Goal: Task Accomplishment & Management: Use online tool/utility

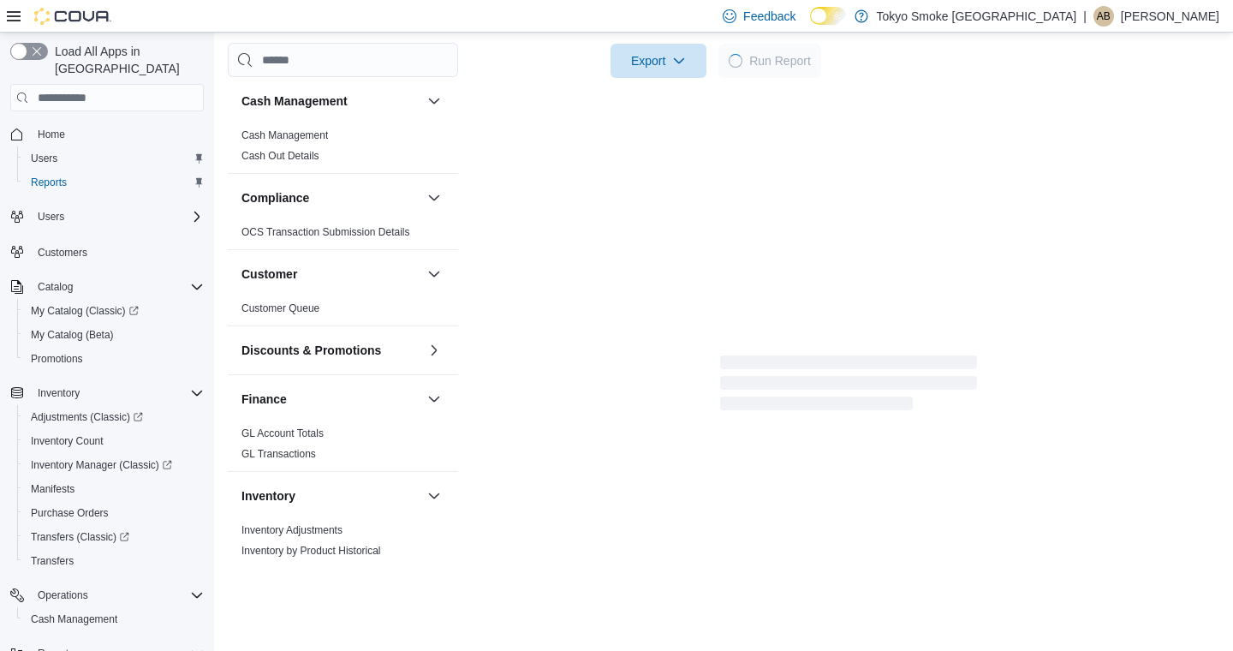
scroll to position [147, 0]
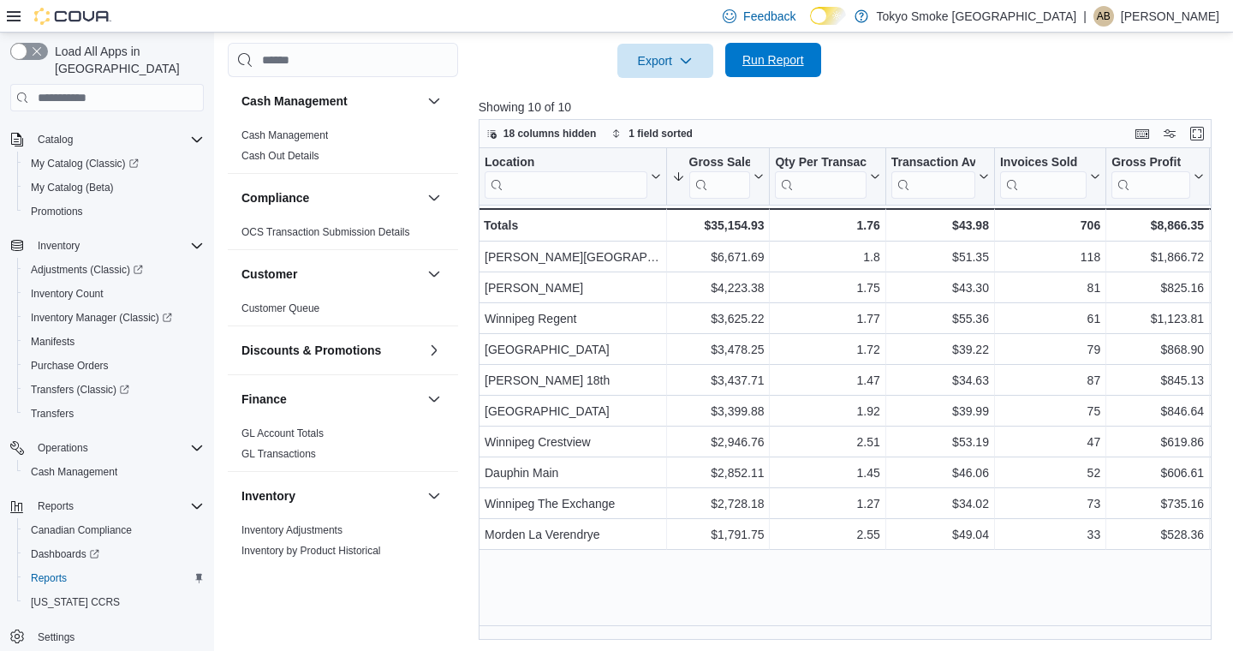
click at [748, 68] on span "Run Report" at bounding box center [773, 59] width 62 height 17
click at [774, 67] on span "Run Report" at bounding box center [773, 60] width 75 height 34
click at [798, 69] on span "Run Report" at bounding box center [773, 60] width 62 height 17
click at [743, 68] on span "Run Report" at bounding box center [773, 59] width 62 height 17
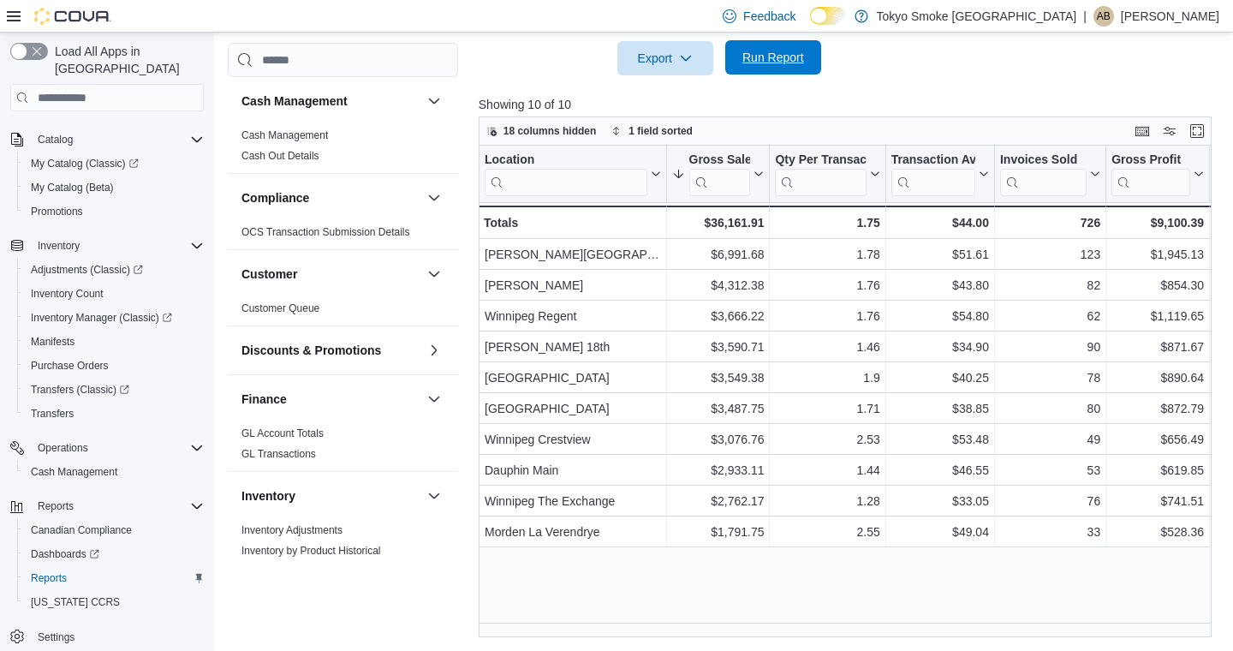
click at [767, 61] on span "Run Report" at bounding box center [773, 57] width 62 height 17
click at [771, 57] on span "Run Report" at bounding box center [773, 57] width 62 height 17
click at [756, 62] on span "Run Report" at bounding box center [773, 57] width 62 height 17
click at [789, 46] on span "Run Report" at bounding box center [773, 58] width 75 height 34
click at [752, 71] on span "Run Report" at bounding box center [773, 57] width 75 height 34
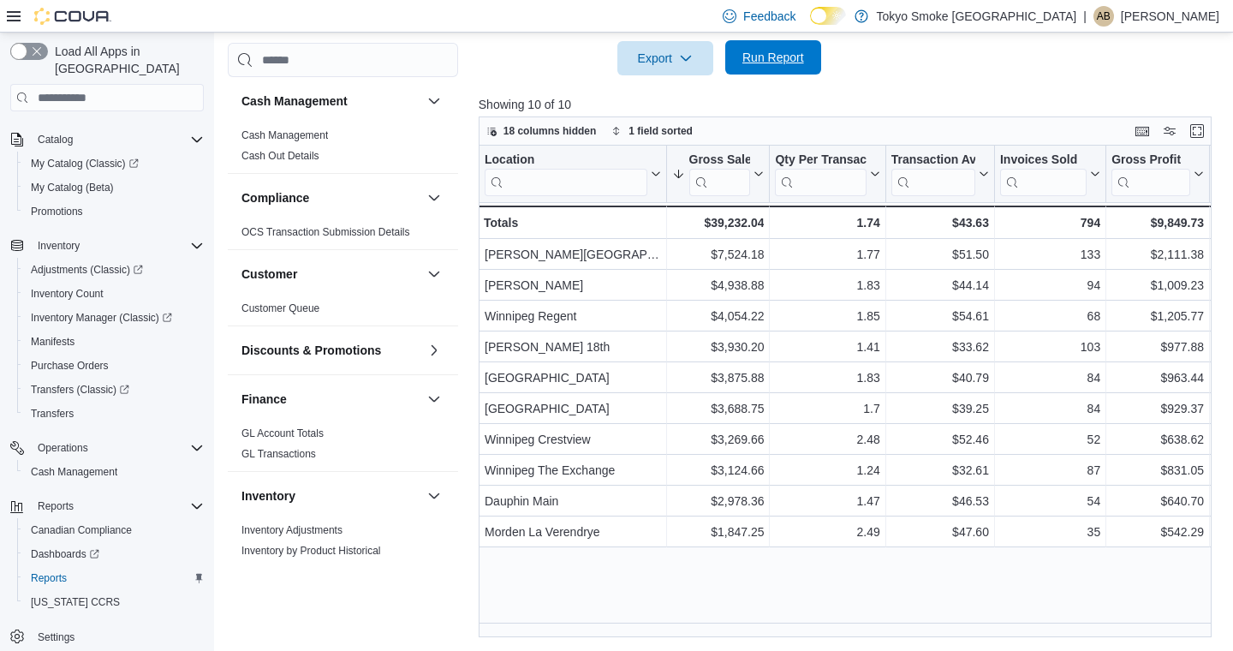
click at [770, 57] on span "Run Report" at bounding box center [773, 57] width 62 height 17
click at [796, 48] on span "Run Report" at bounding box center [773, 57] width 75 height 34
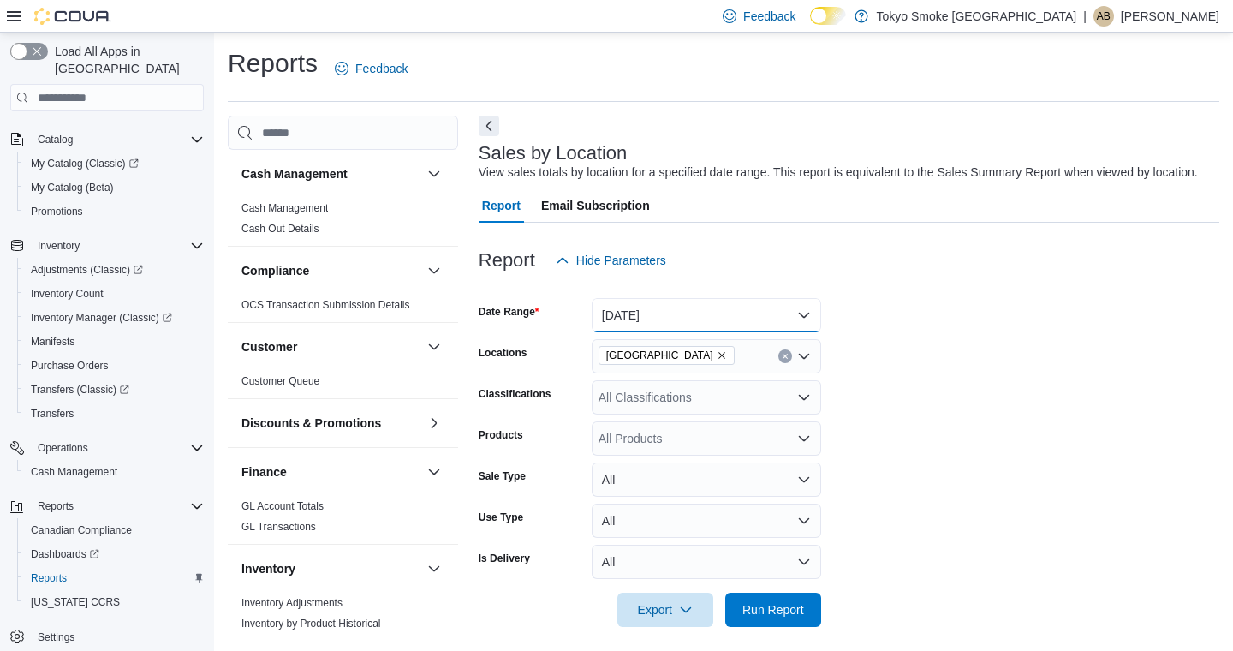
click at [647, 332] on button "[DATE]" at bounding box center [706, 315] width 229 height 34
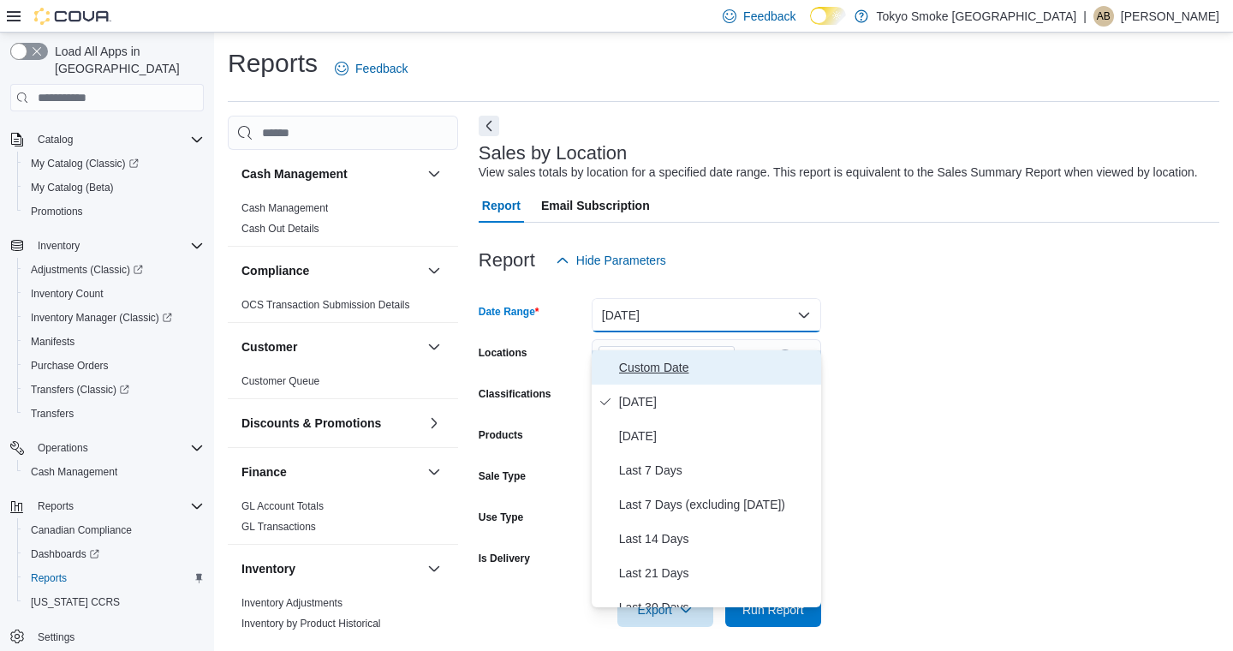
click at [634, 368] on span "Custom Date" at bounding box center [716, 367] width 195 height 21
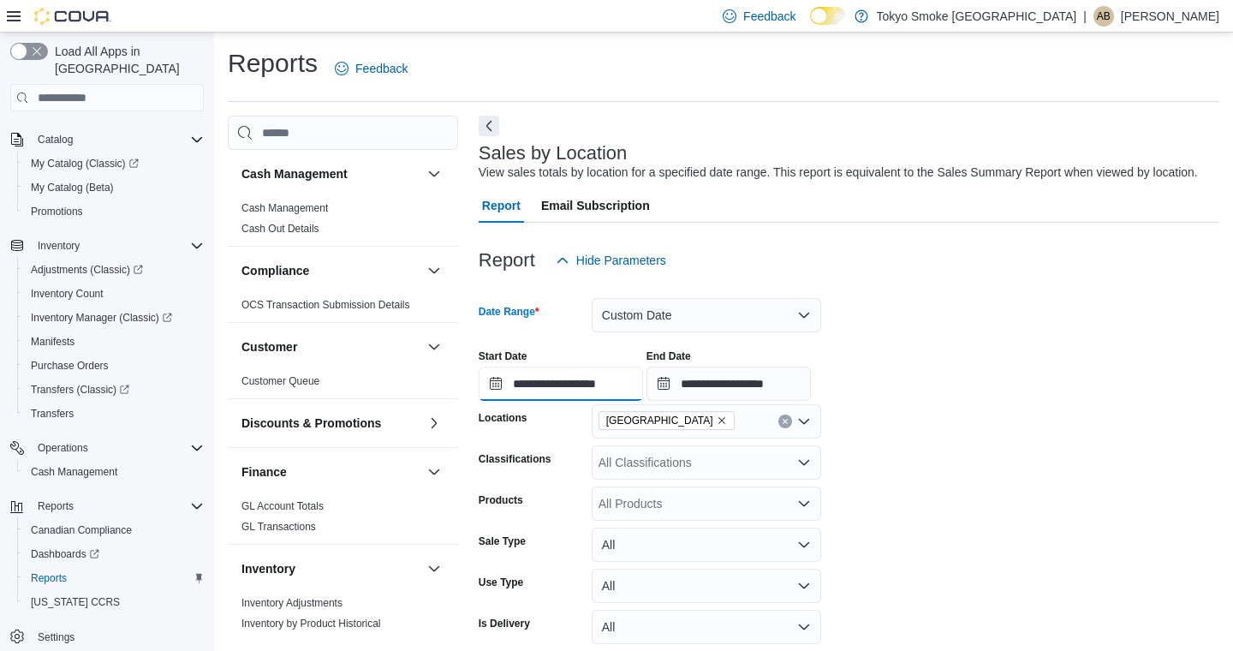
click at [551, 397] on input "**********" at bounding box center [561, 383] width 164 height 34
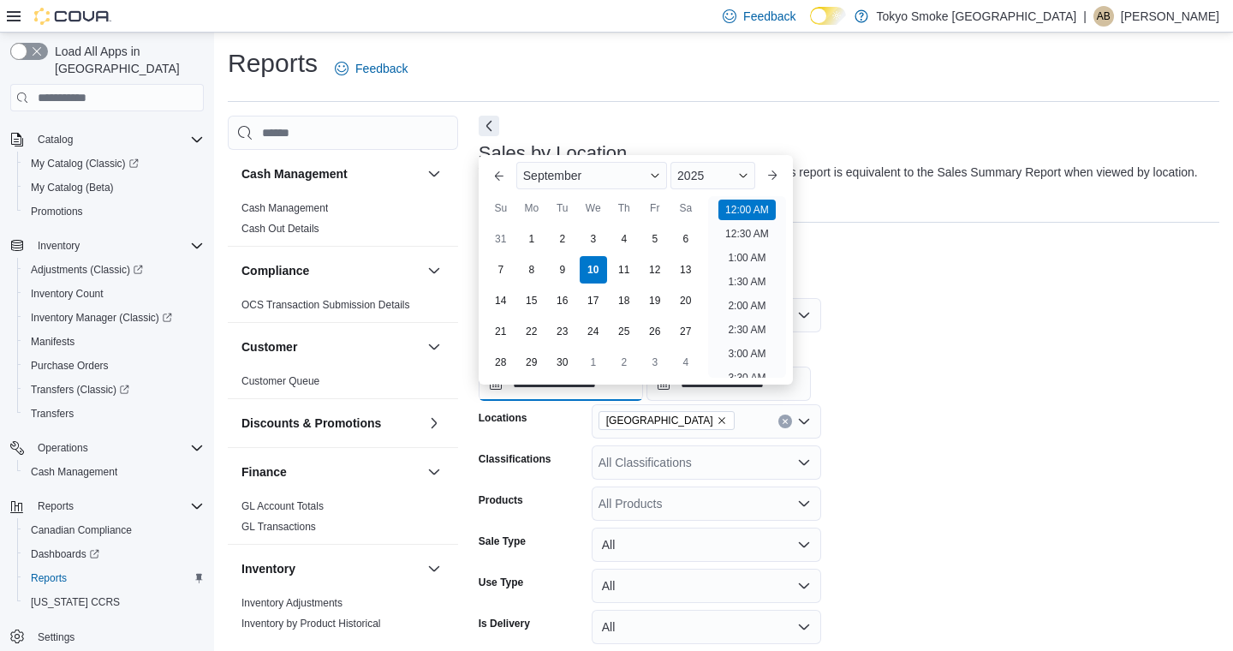
scroll to position [53, 0]
click at [593, 240] on div "3" at bounding box center [593, 238] width 30 height 30
type input "**********"
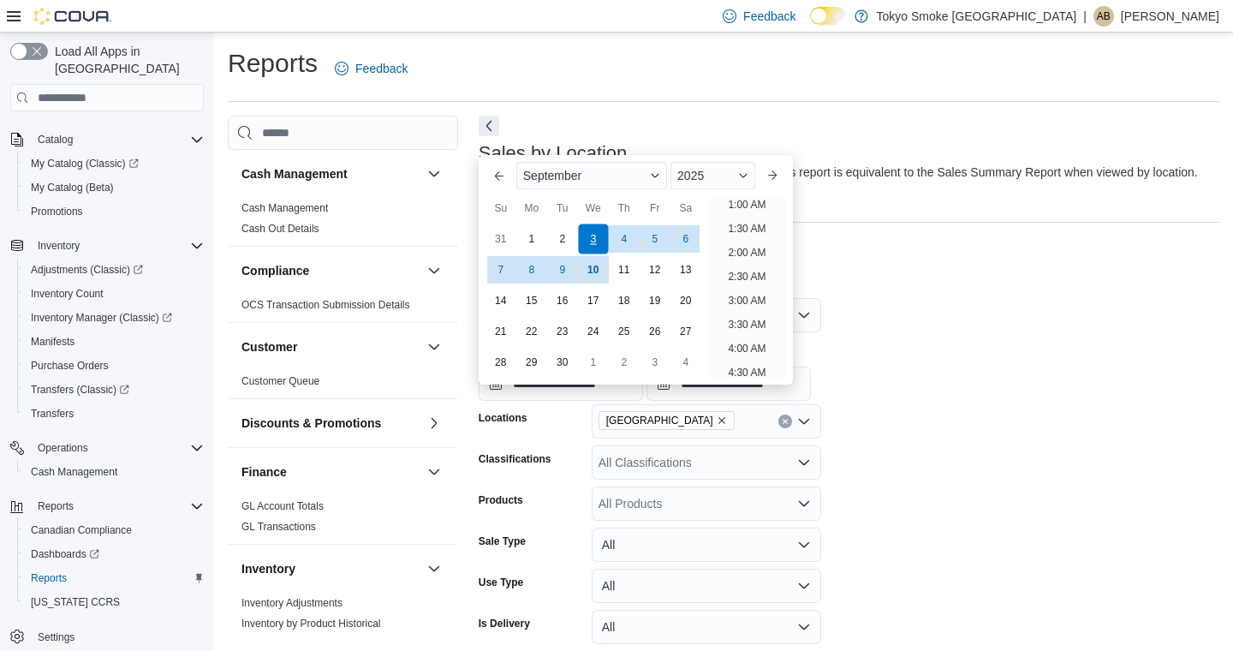
scroll to position [3, 0]
click at [934, 396] on div "**********" at bounding box center [849, 368] width 741 height 65
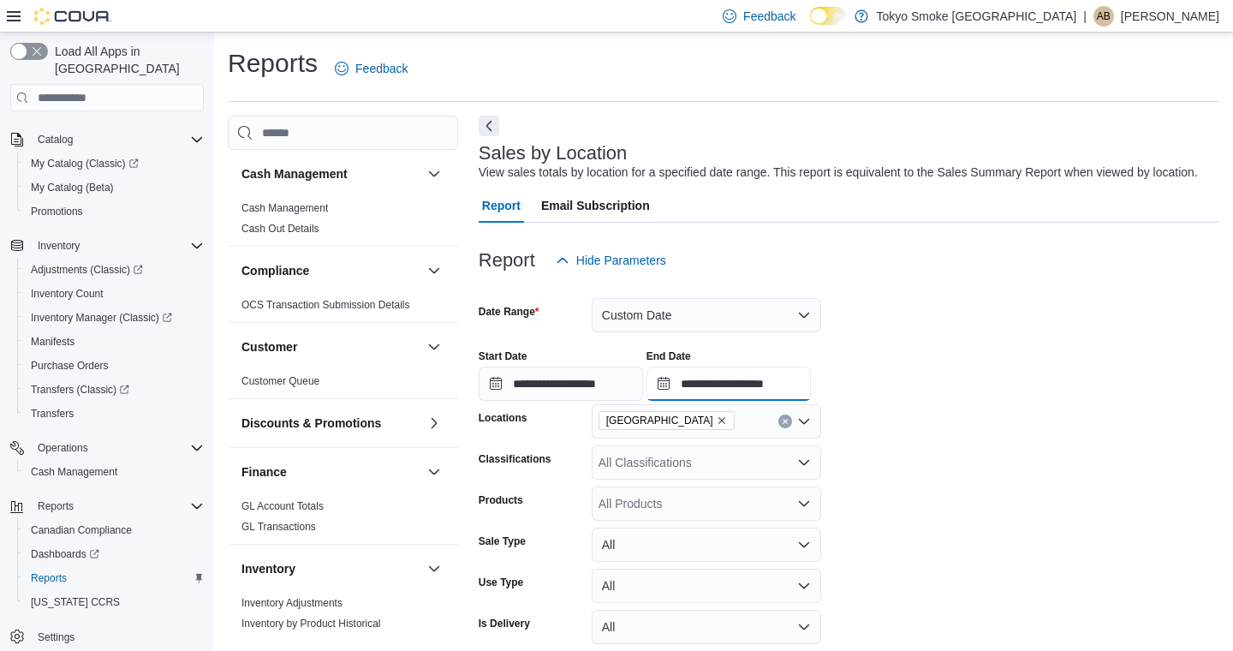
click at [744, 394] on input "**********" at bounding box center [728, 383] width 164 height 34
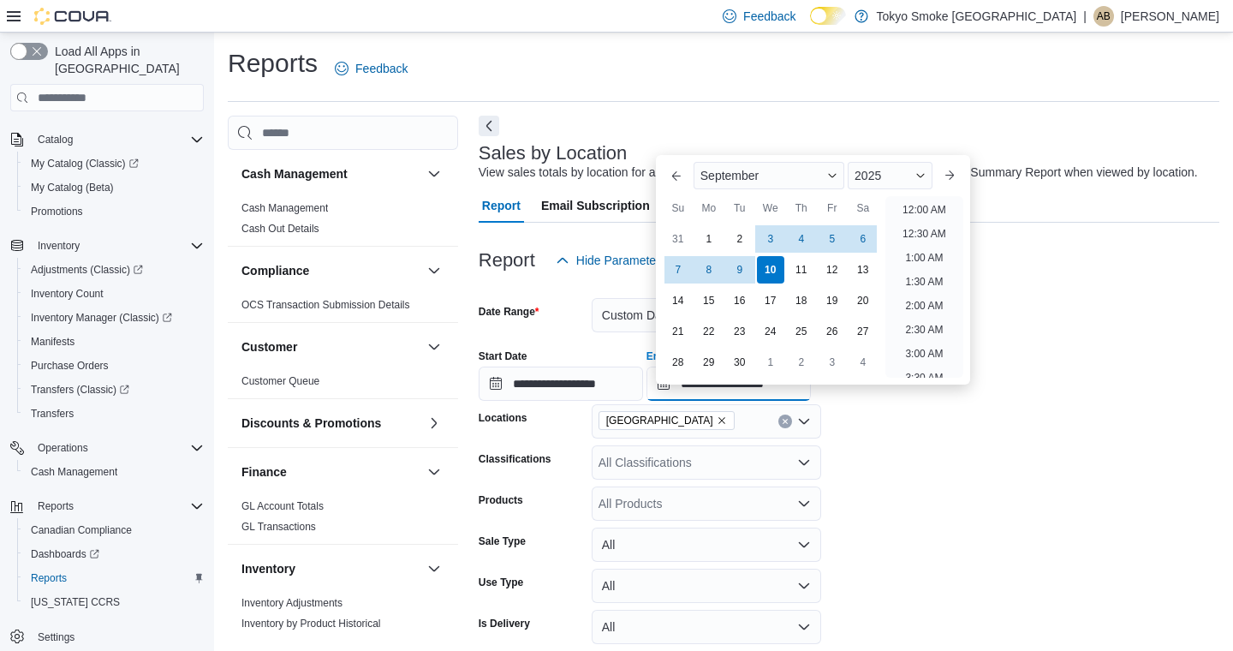
scroll to position [973, 0]
click at [770, 235] on div "3" at bounding box center [770, 238] width 30 height 30
type input "**********"
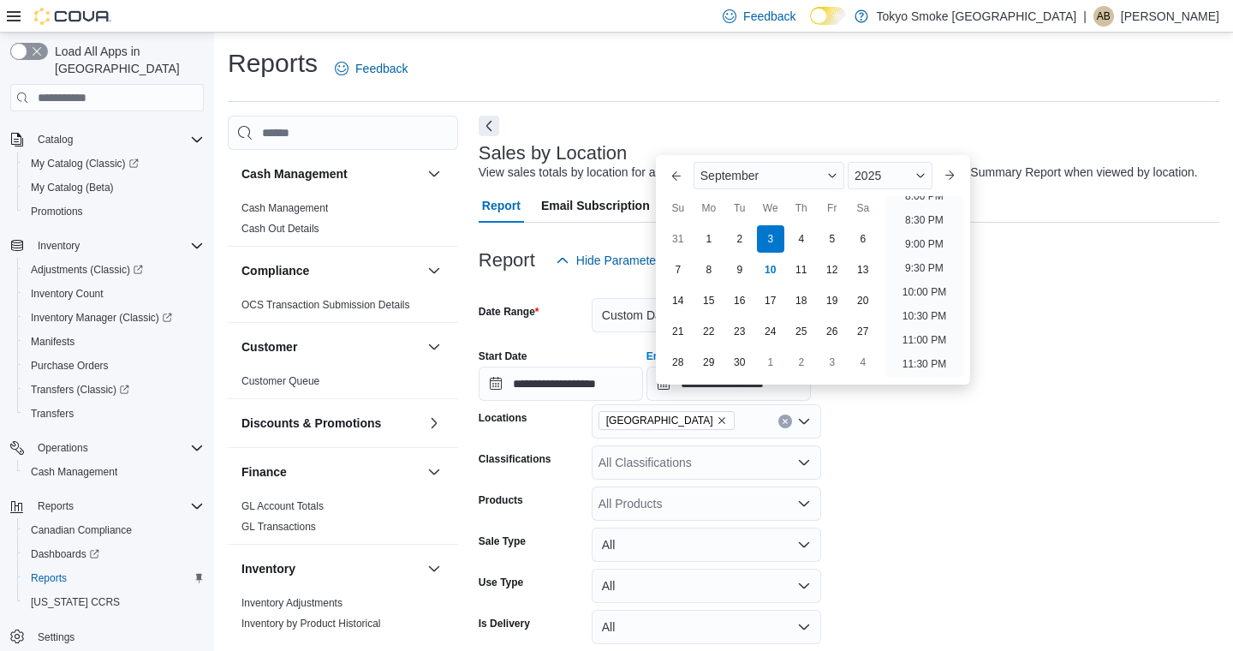
click at [887, 401] on div "**********" at bounding box center [849, 368] width 741 height 65
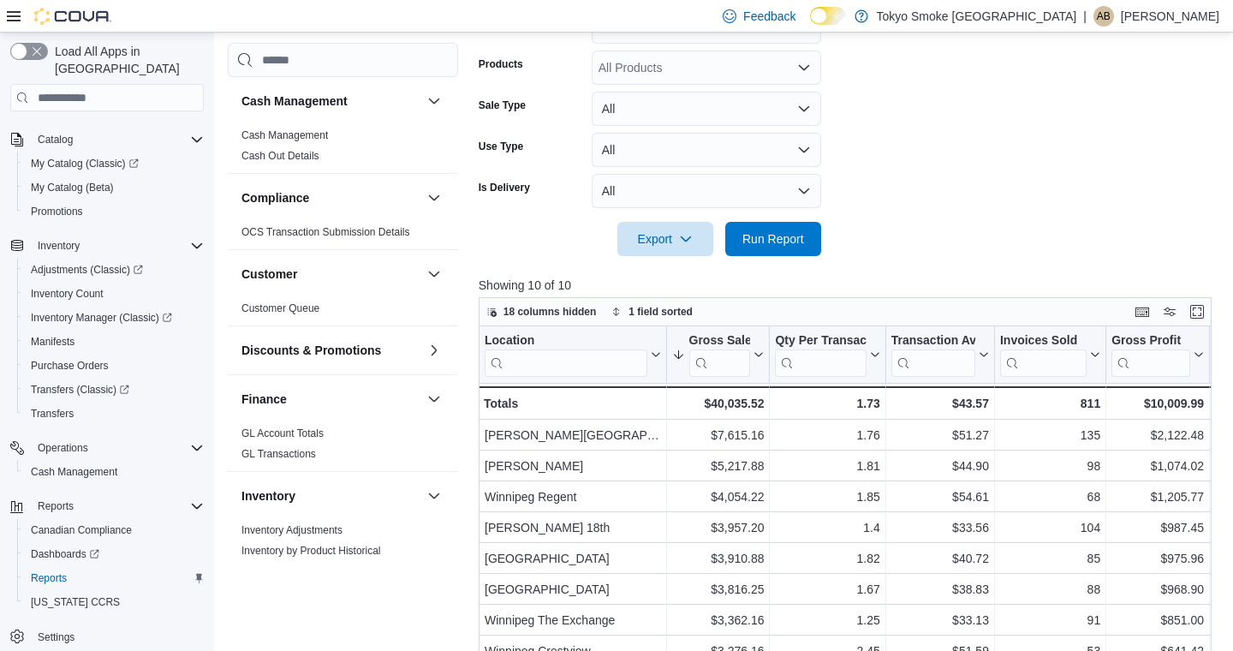
scroll to position [467, 0]
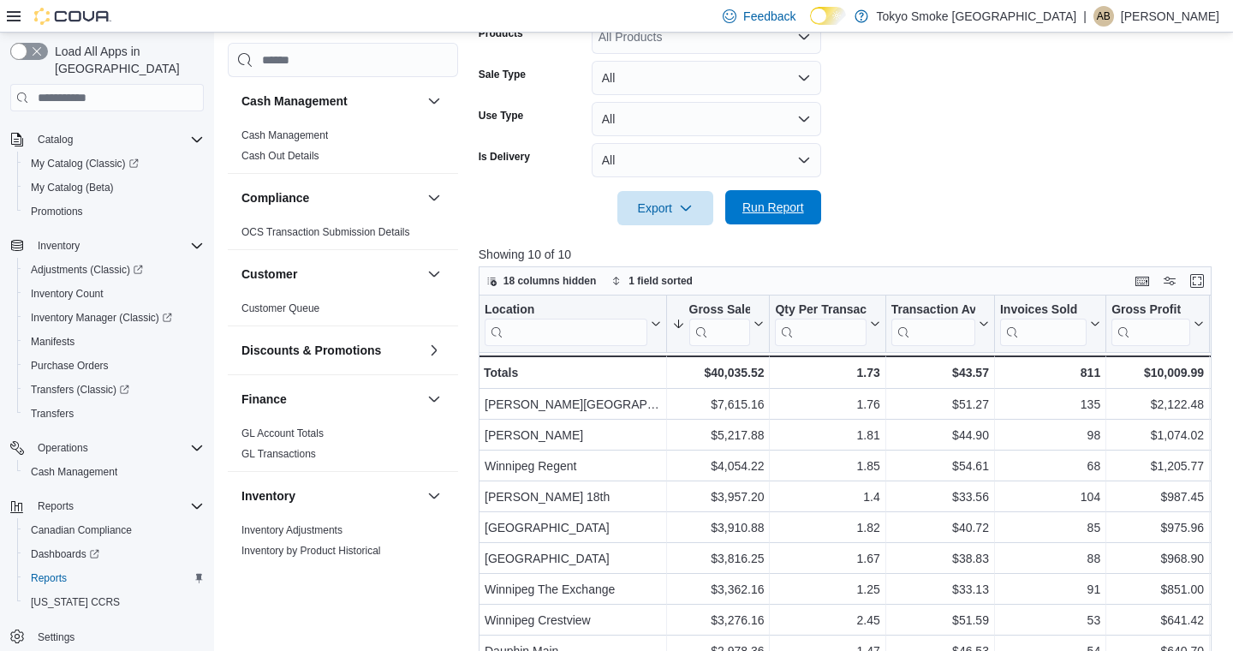
click at [777, 224] on span "Run Report" at bounding box center [773, 207] width 75 height 34
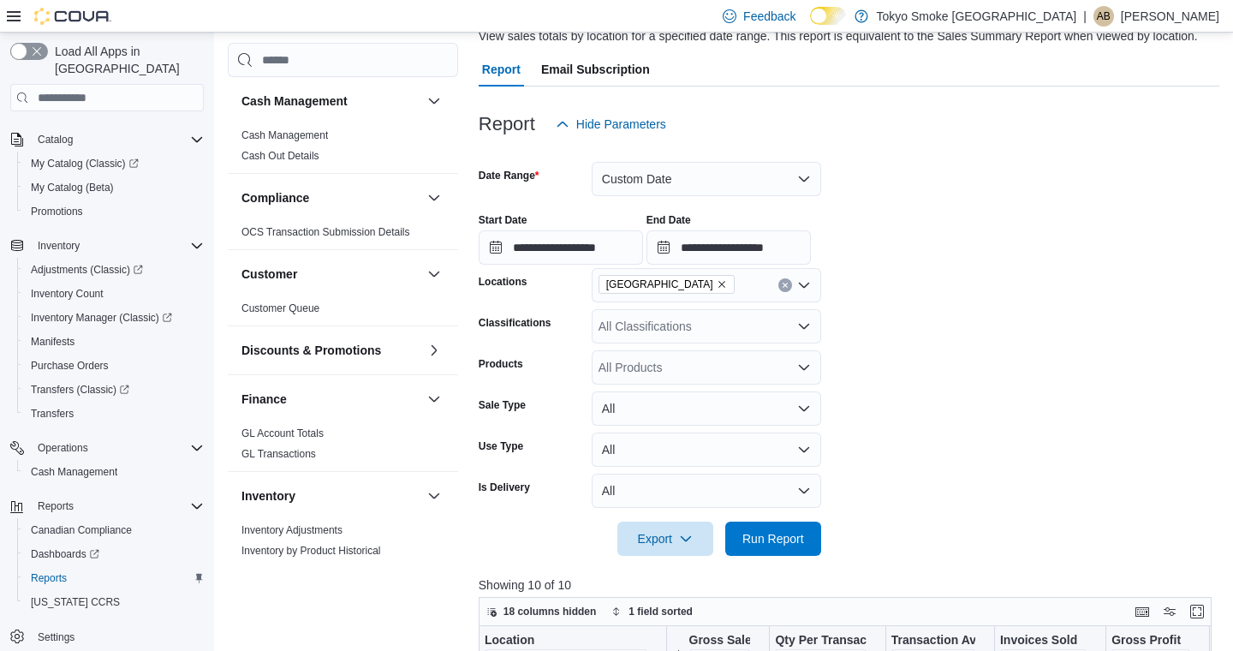
scroll to position [100, 0]
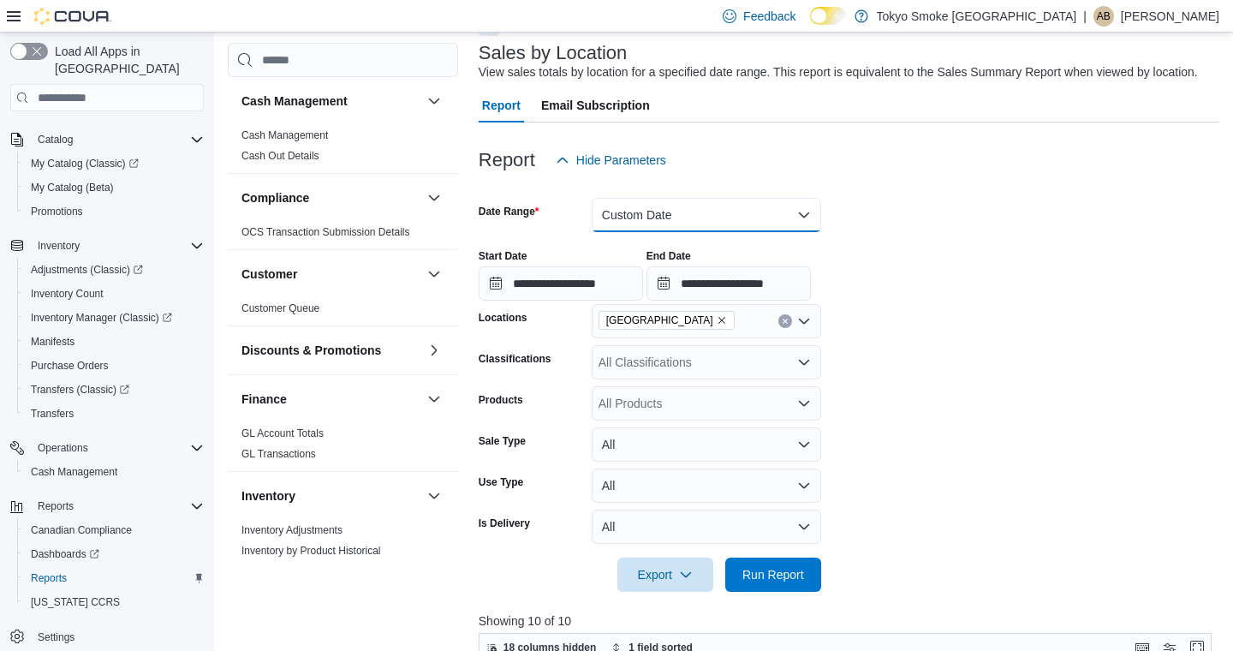
click at [622, 229] on button "Custom Date" at bounding box center [706, 215] width 229 height 34
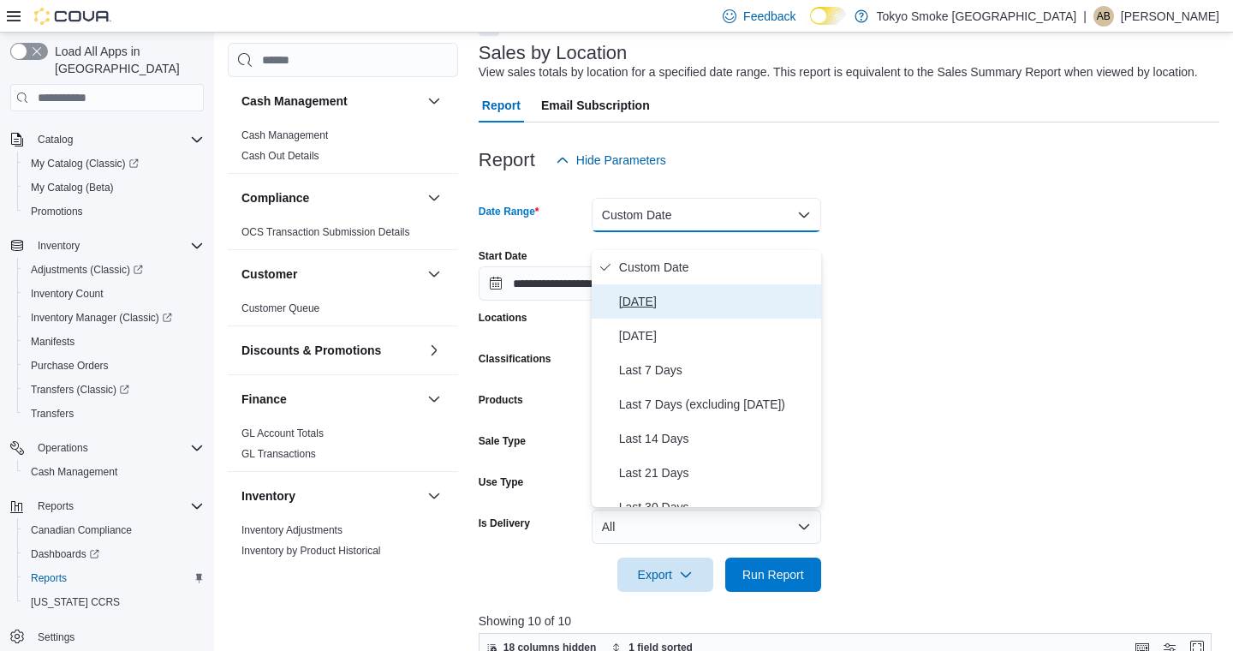
click at [633, 305] on span "[DATE]" at bounding box center [716, 301] width 195 height 21
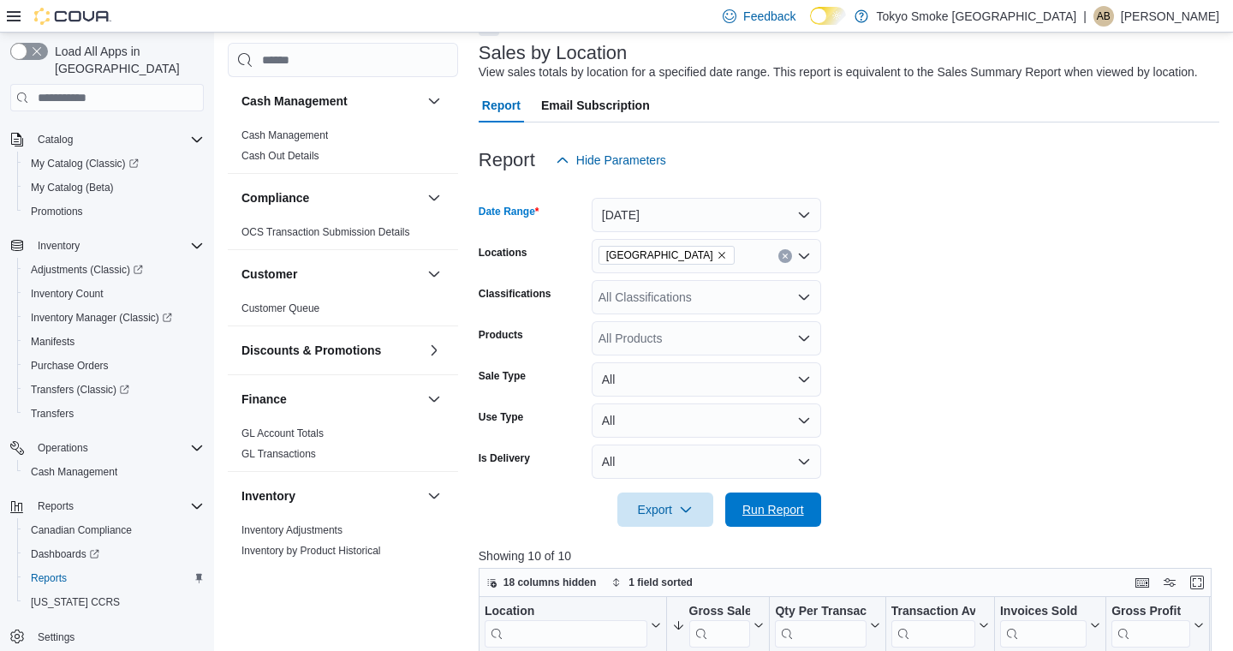
click at [789, 518] on span "Run Report" at bounding box center [773, 509] width 62 height 17
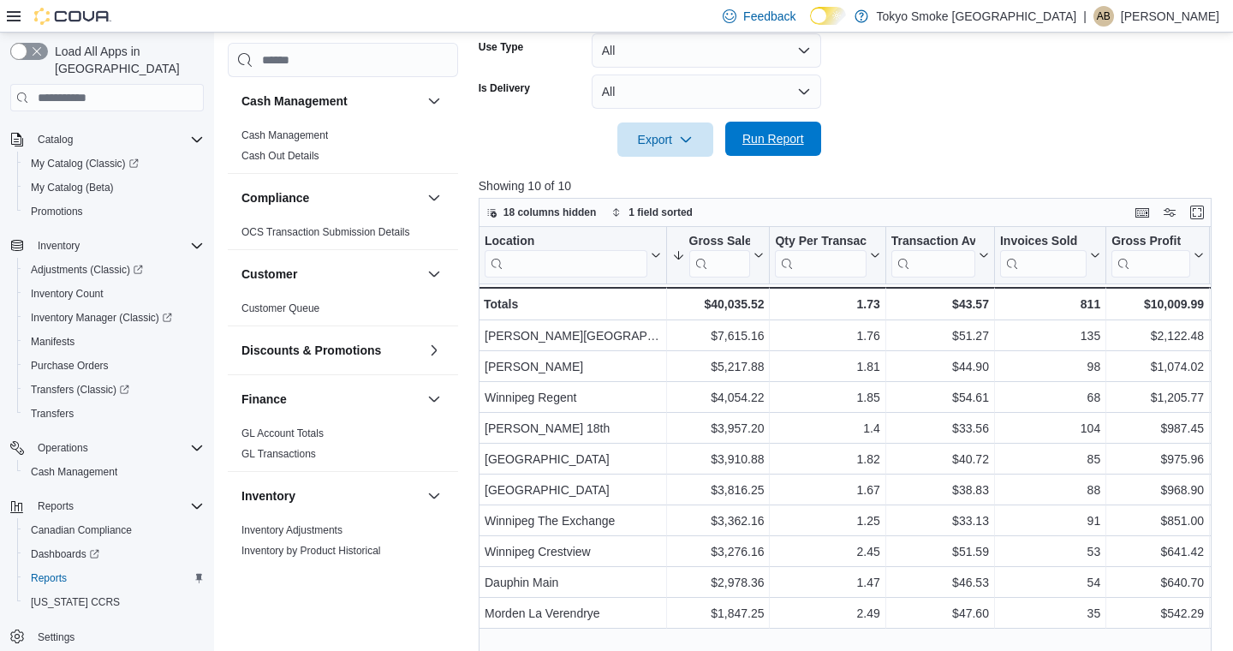
click at [800, 147] on span "Run Report" at bounding box center [773, 138] width 62 height 17
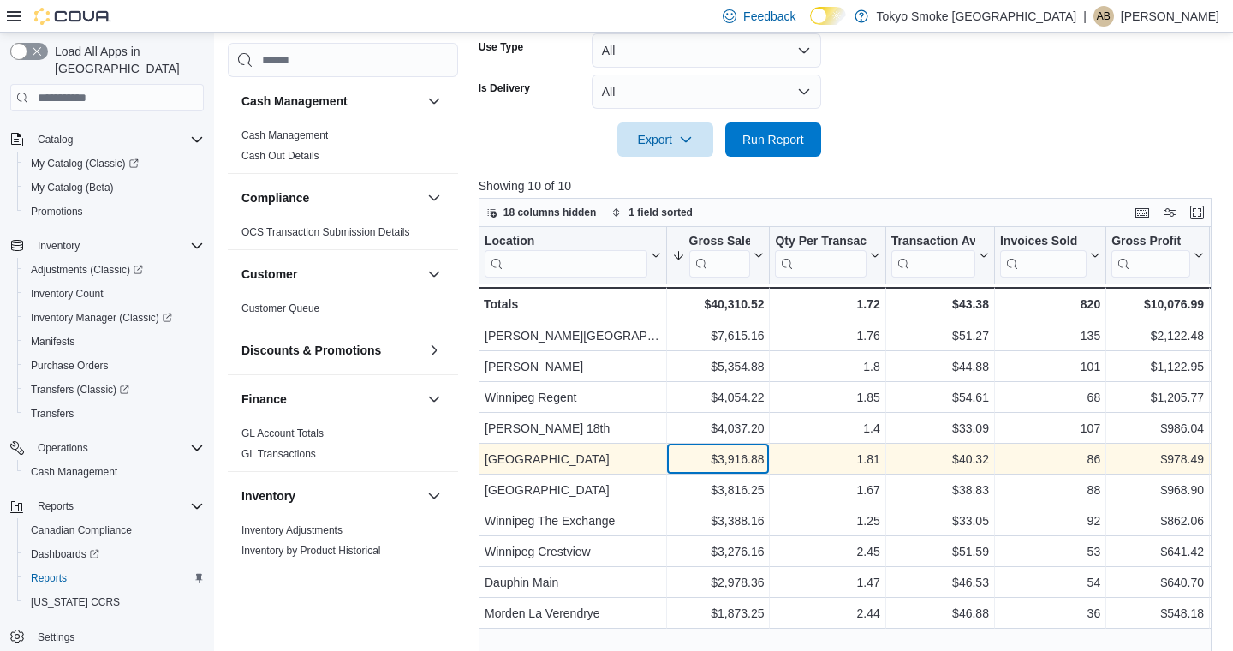
click at [732, 469] on div "$3,916.88" at bounding box center [717, 459] width 92 height 21
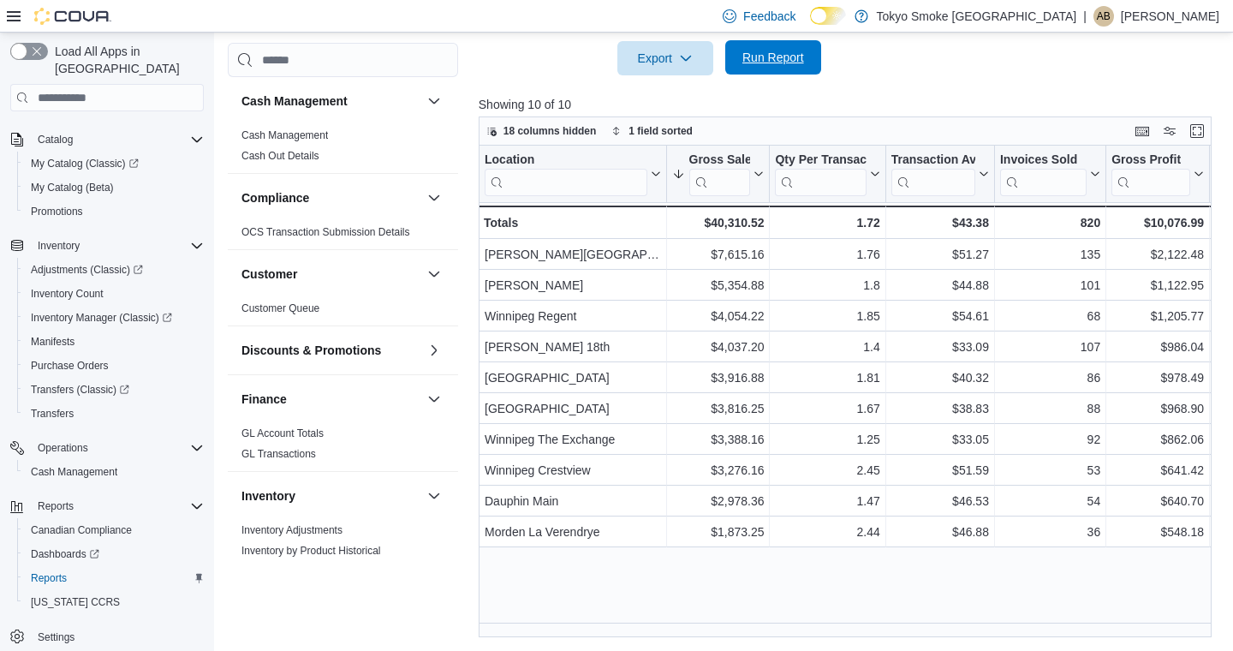
click at [762, 66] on span "Run Report" at bounding box center [773, 57] width 62 height 17
click at [771, 57] on span "Run Report" at bounding box center [773, 57] width 62 height 17
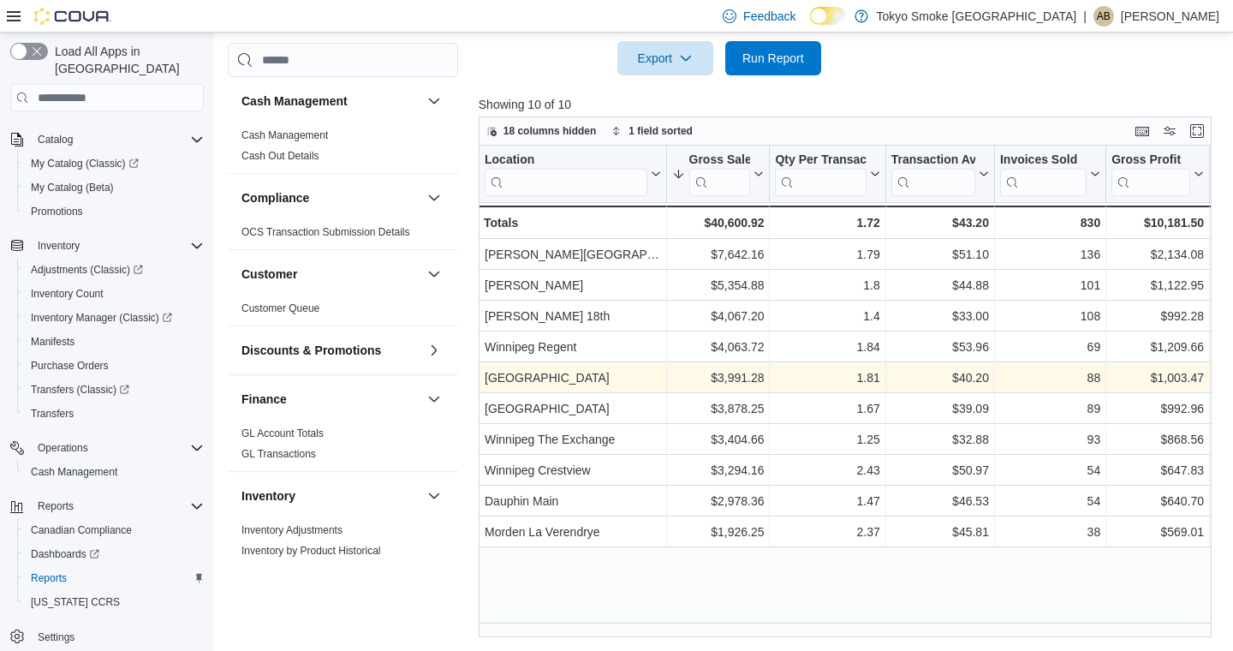
click at [784, 66] on span "Run Report" at bounding box center [773, 58] width 62 height 17
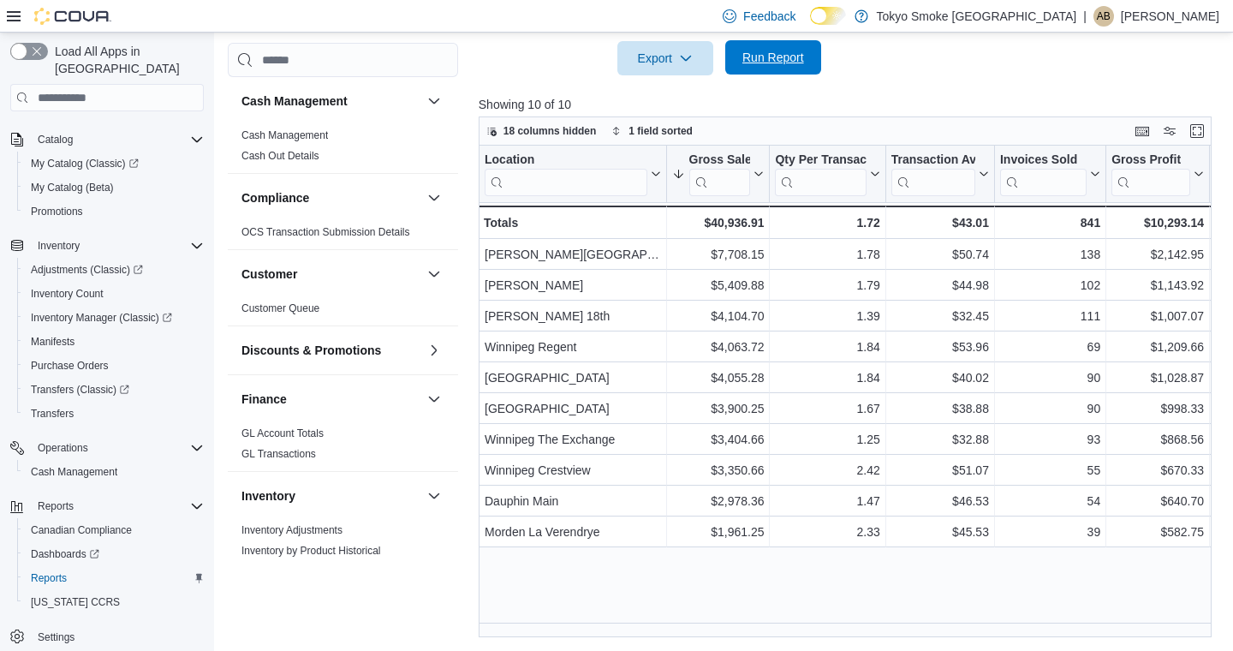
click at [743, 65] on span "Run Report" at bounding box center [773, 57] width 62 height 17
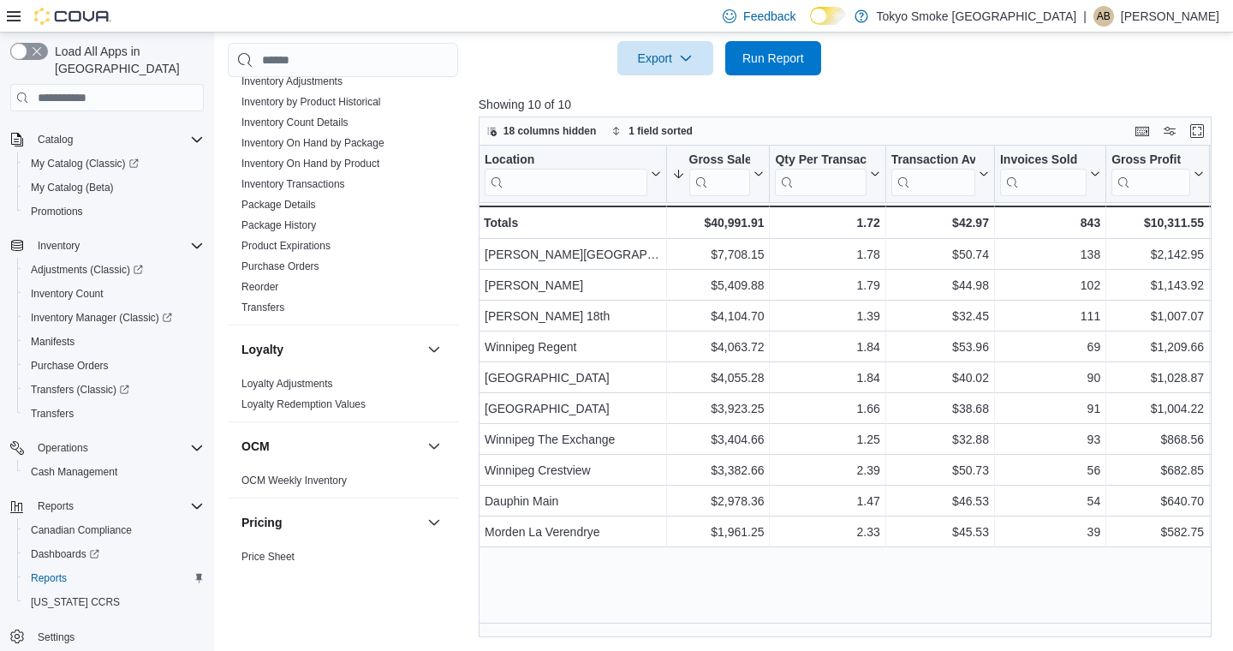
scroll to position [696, 0]
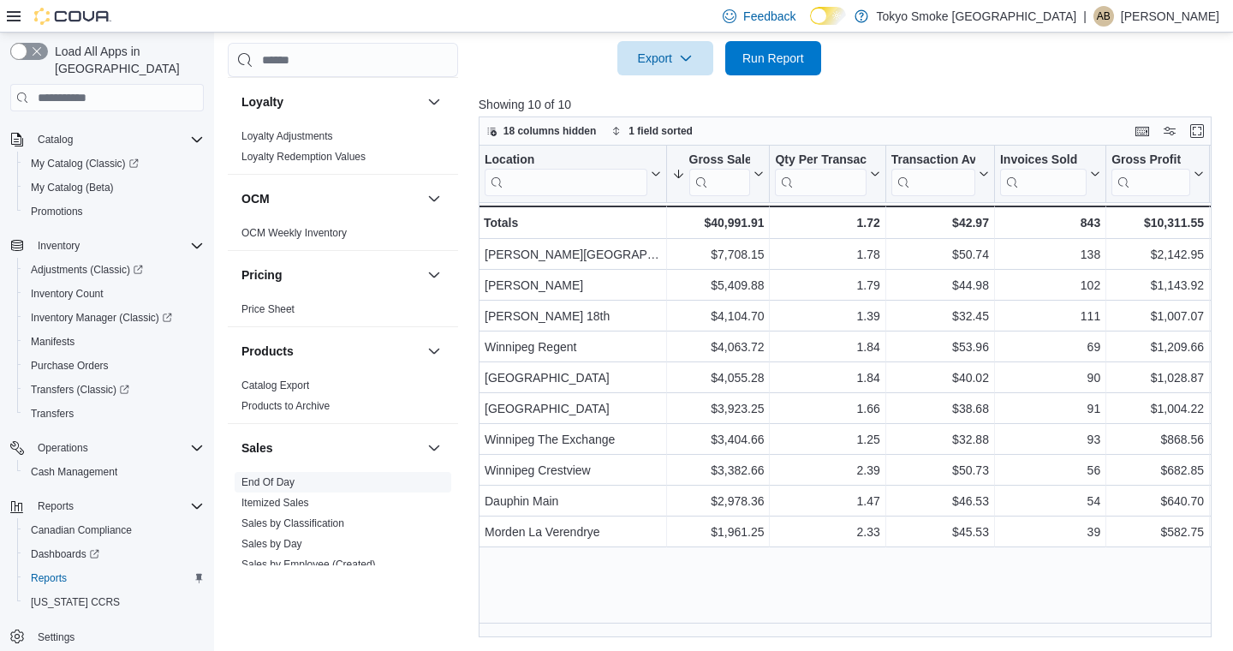
click at [276, 485] on link "End Of Day" at bounding box center [267, 482] width 53 height 12
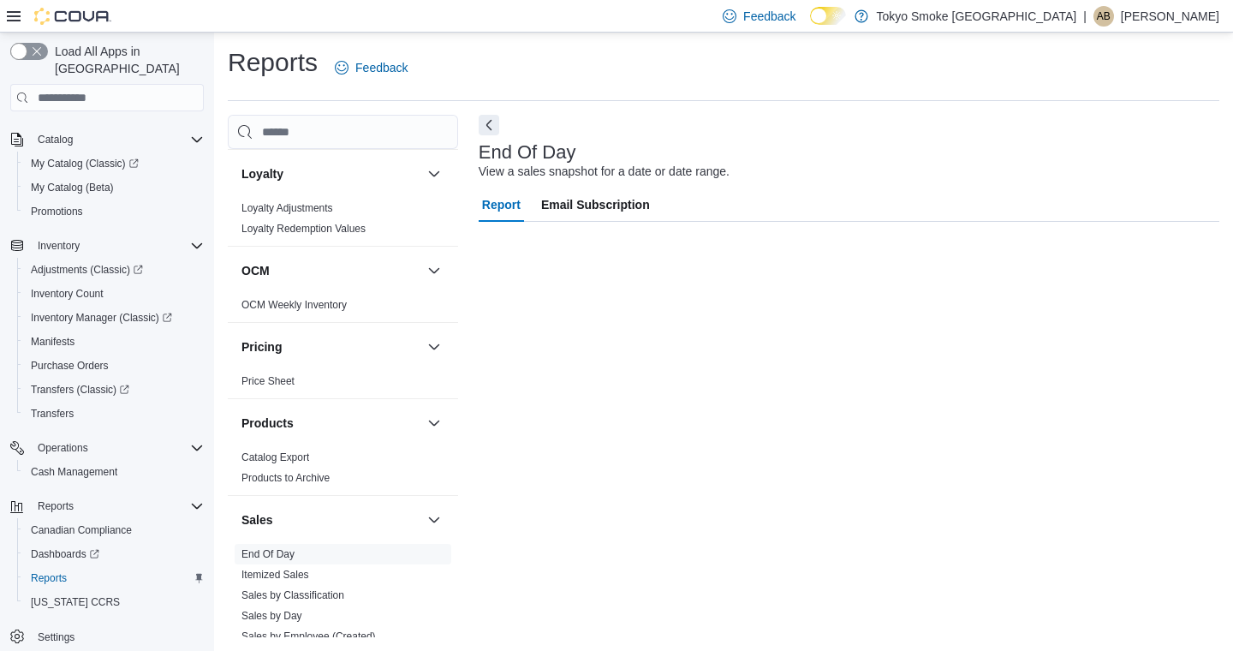
scroll to position [1, 0]
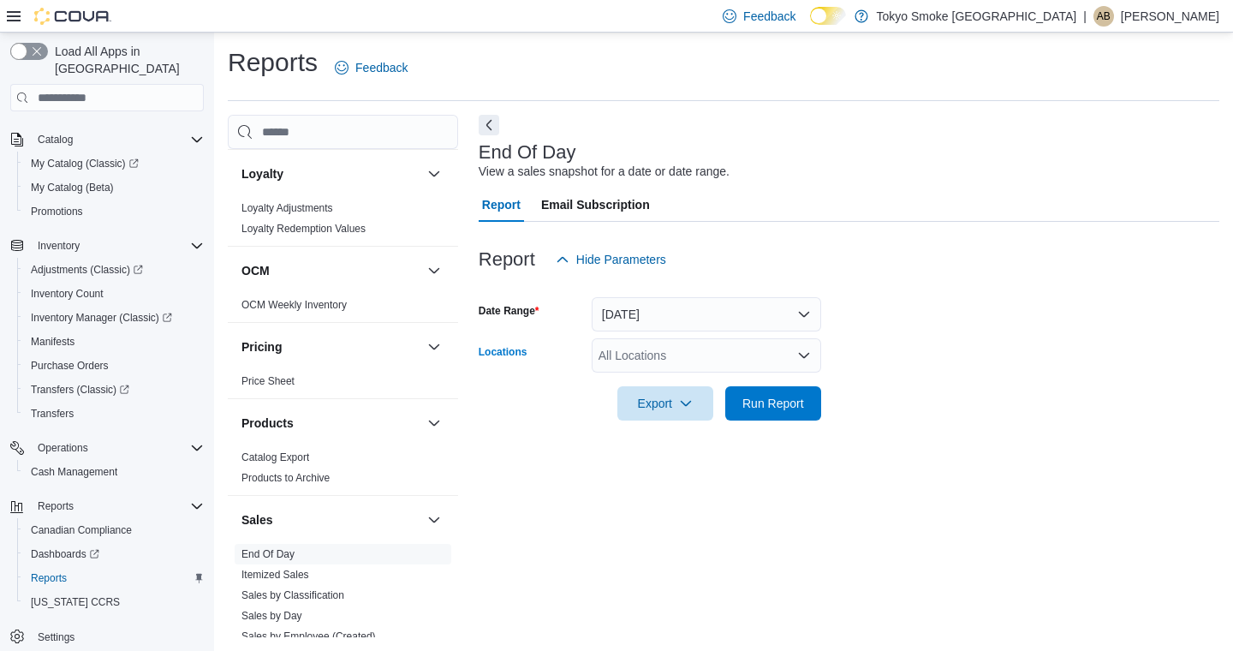
click at [652, 367] on div "All Locations" at bounding box center [706, 355] width 229 height 34
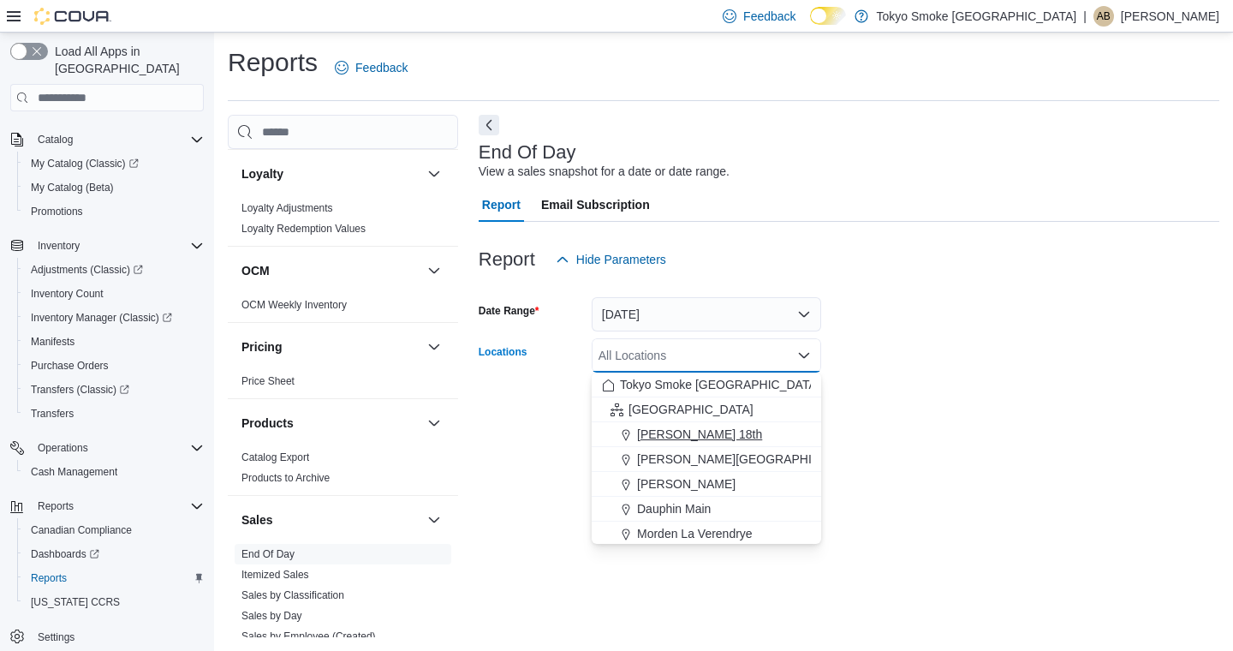
scroll to position [84, 0]
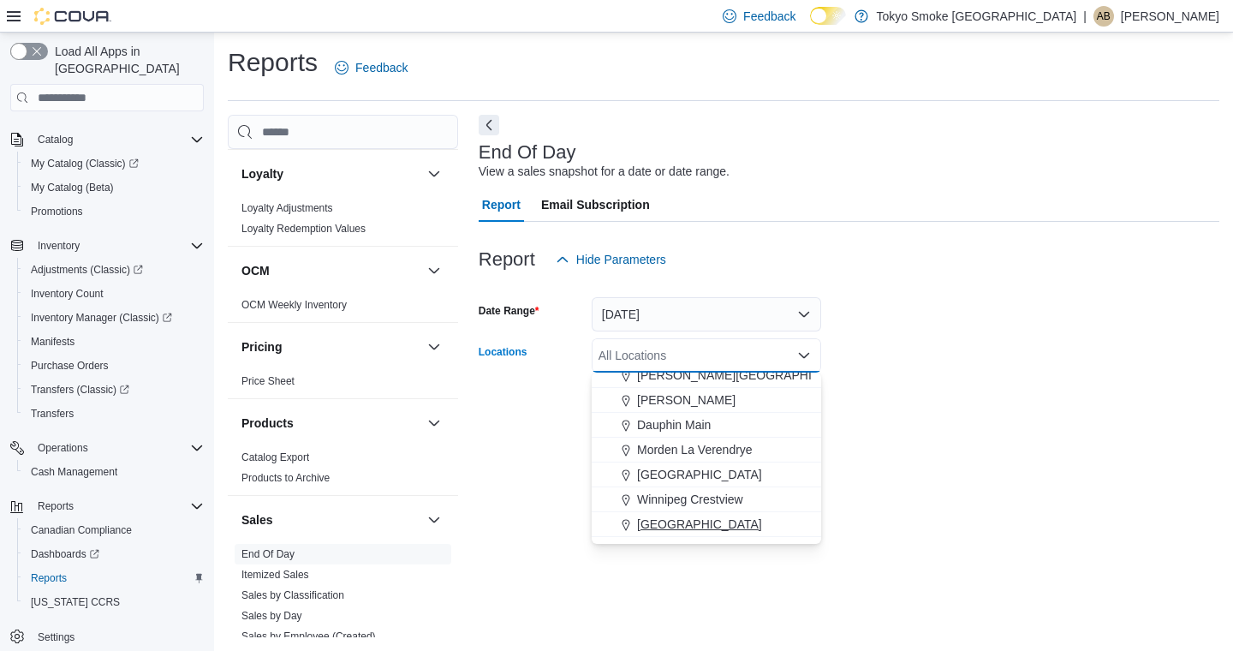
click at [694, 518] on span "[GEOGRAPHIC_DATA]" at bounding box center [699, 523] width 125 height 17
click at [1042, 395] on form "Date Range [DATE] Locations [GEOGRAPHIC_DATA] [GEOGRAPHIC_DATA] Combo box. Sele…" at bounding box center [849, 349] width 741 height 144
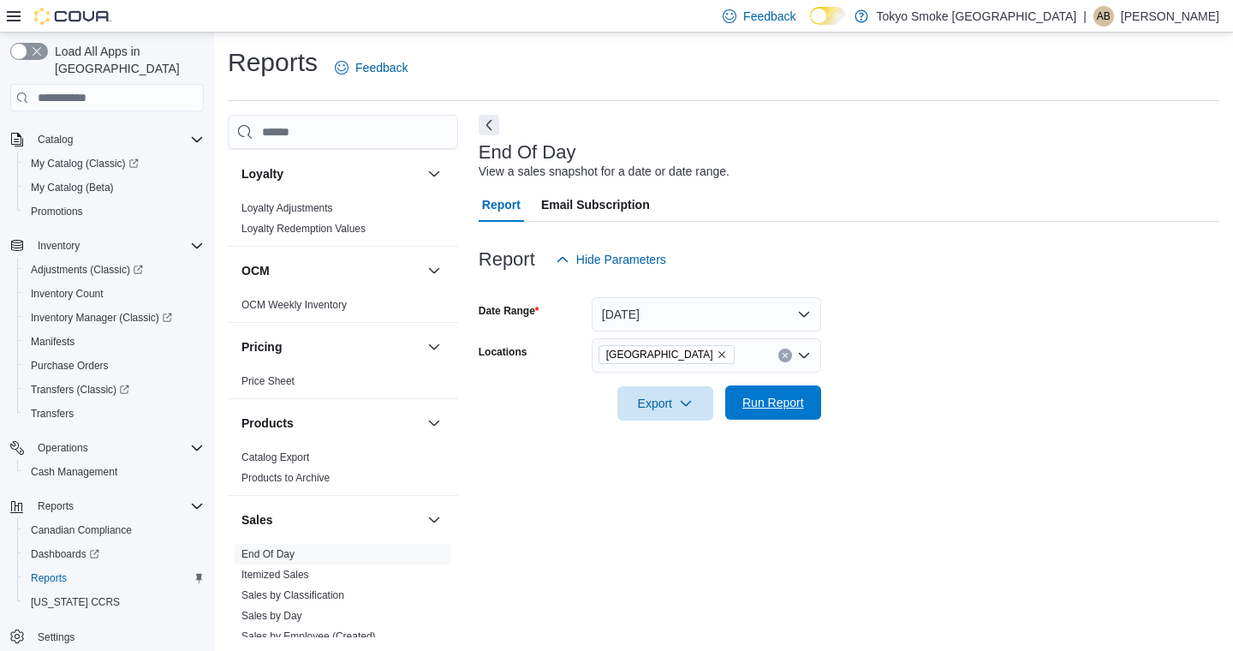
click at [807, 402] on span "Run Report" at bounding box center [773, 402] width 75 height 34
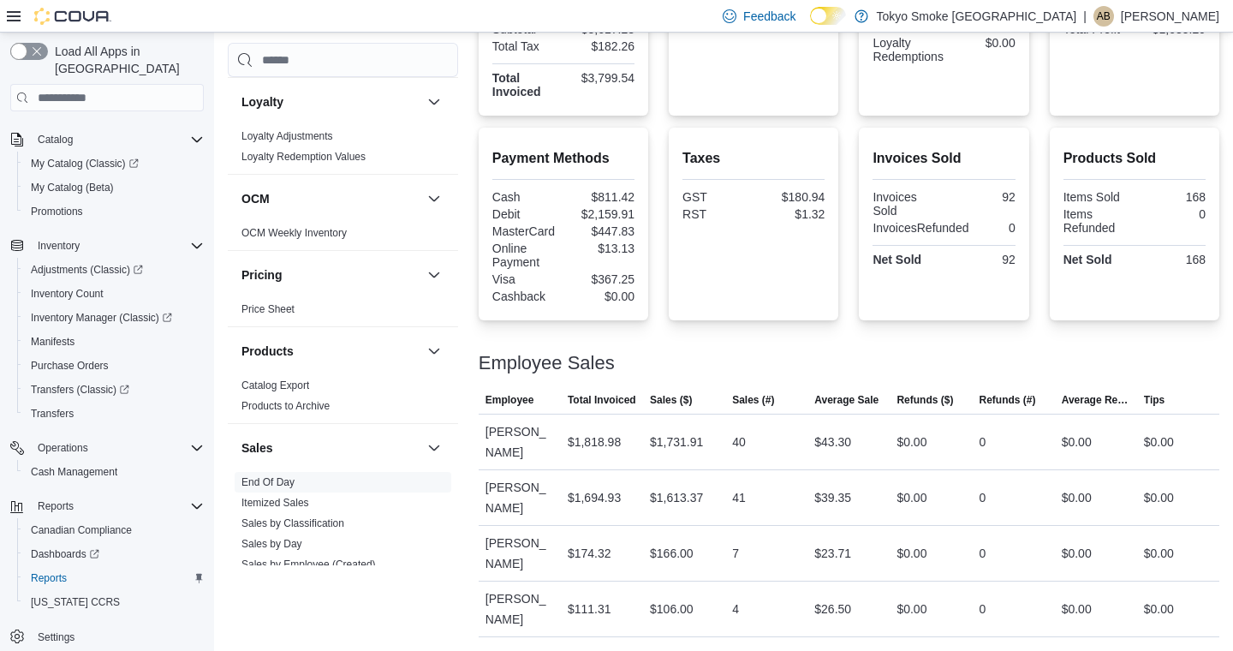
scroll to position [1012, 0]
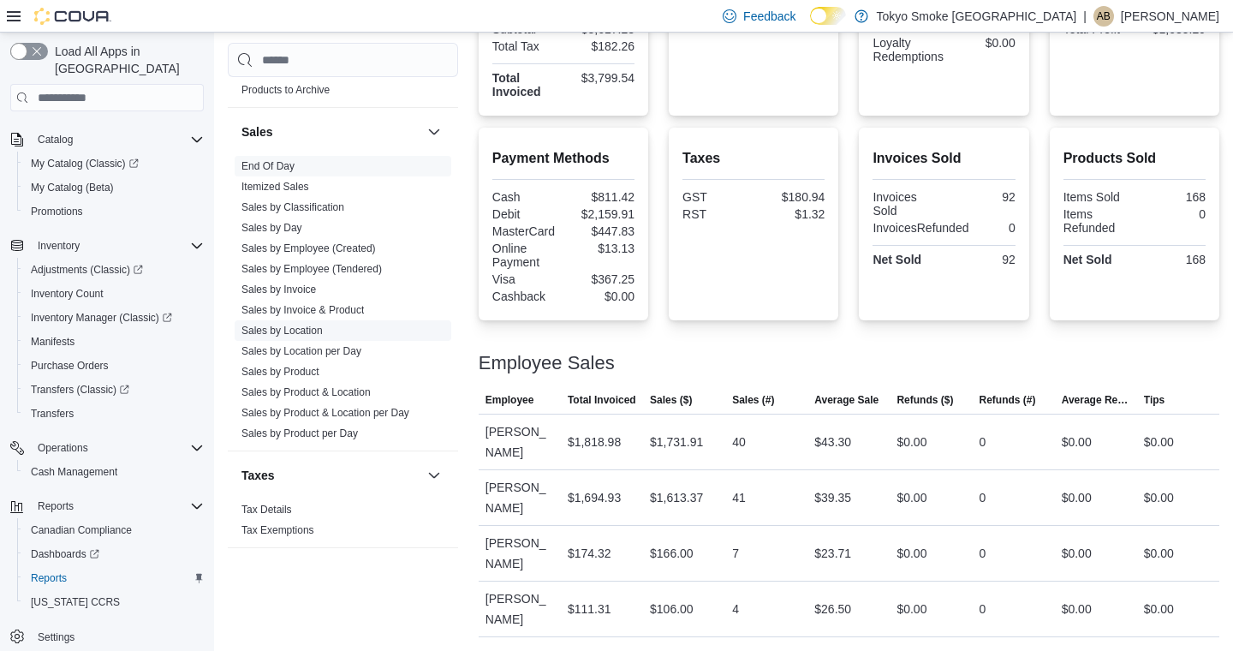
click at [298, 325] on link "Sales by Location" at bounding box center [281, 331] width 81 height 12
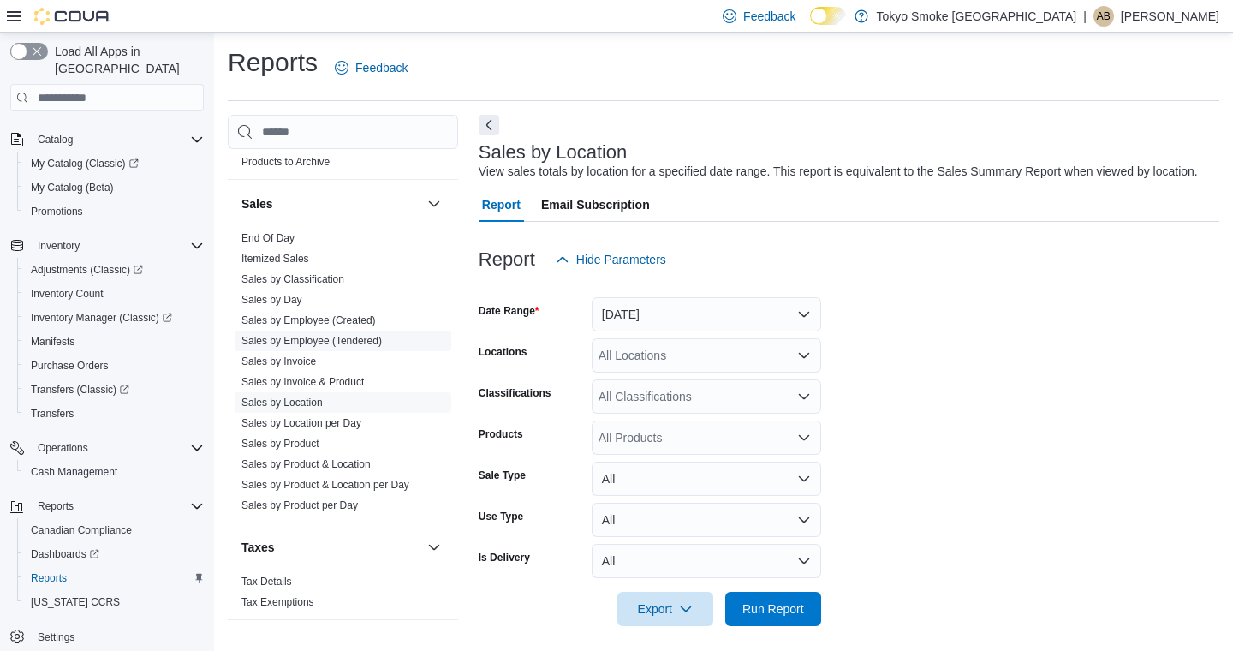
scroll to position [28, 0]
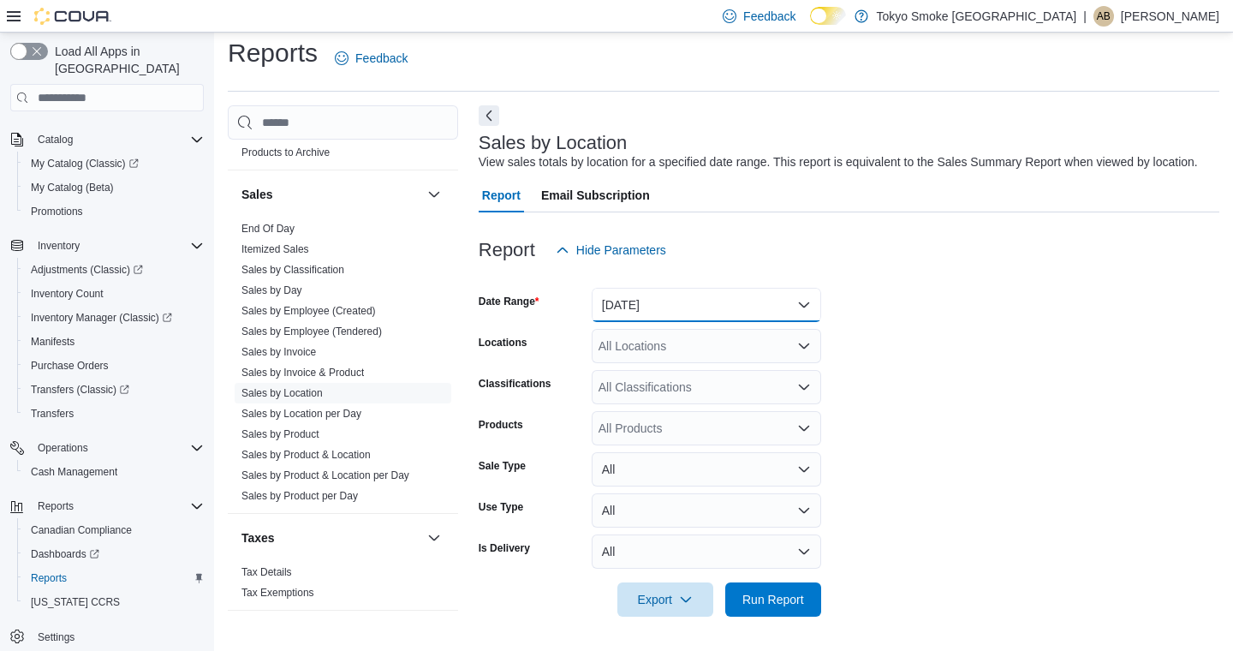
click at [625, 303] on button "[DATE]" at bounding box center [706, 305] width 229 height 34
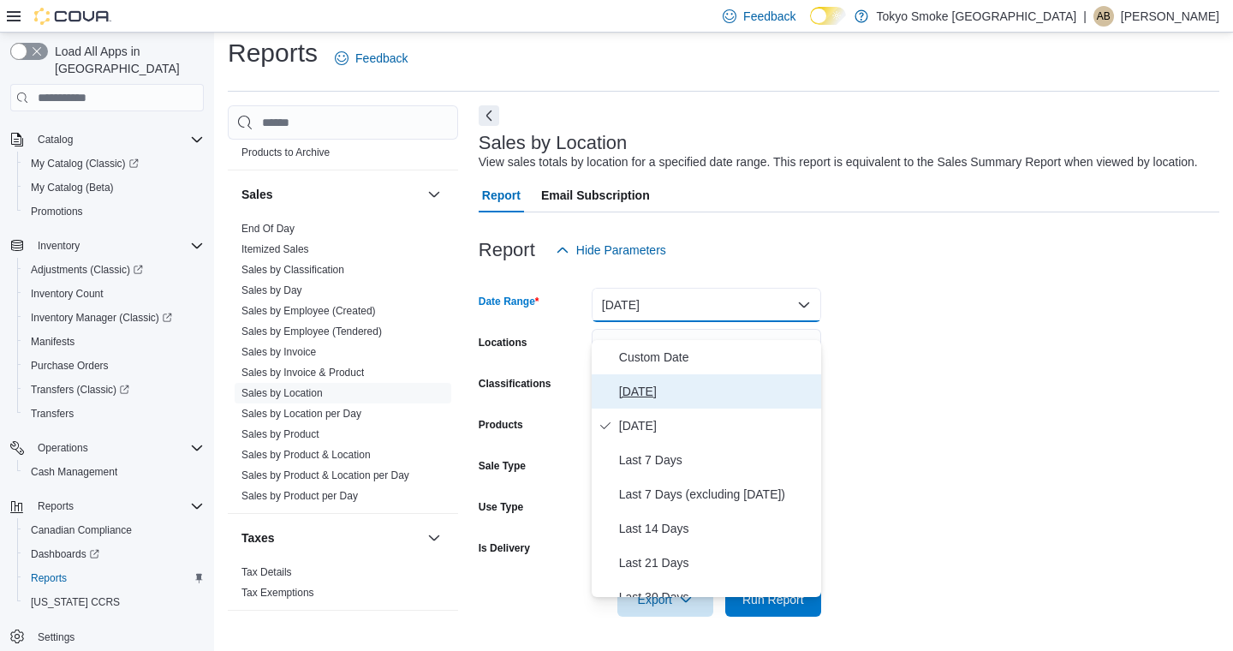
click at [626, 381] on span "[DATE]" at bounding box center [716, 391] width 195 height 21
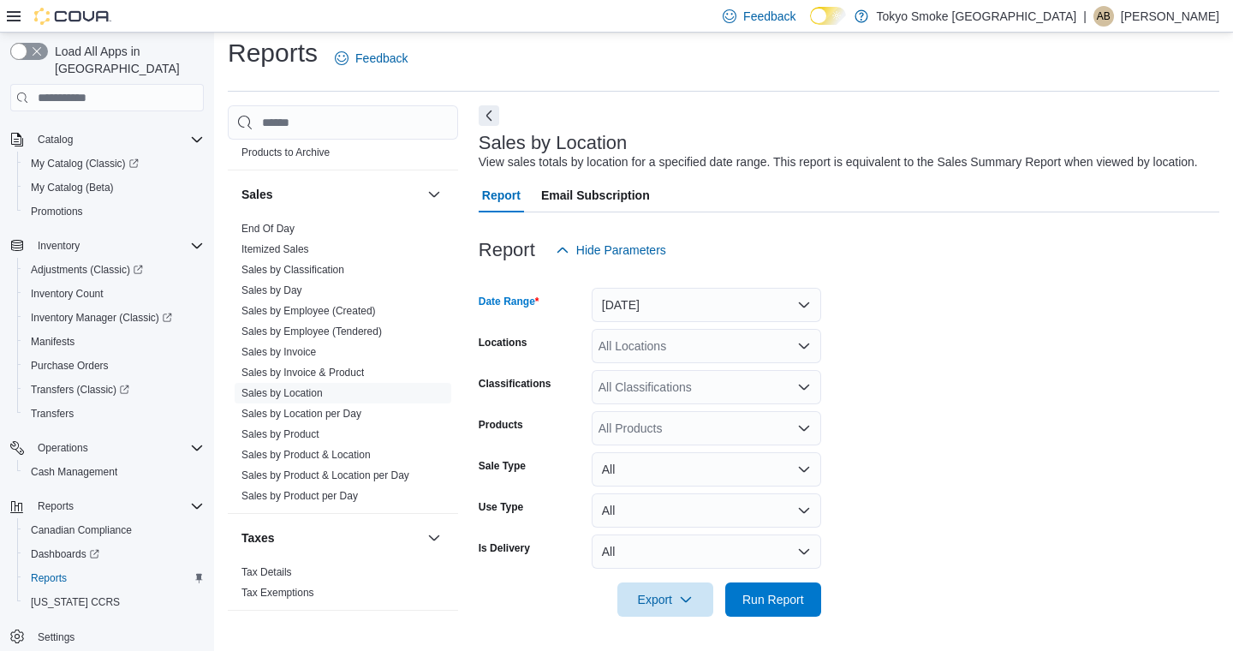
click at [629, 336] on div "All Locations" at bounding box center [706, 346] width 229 height 34
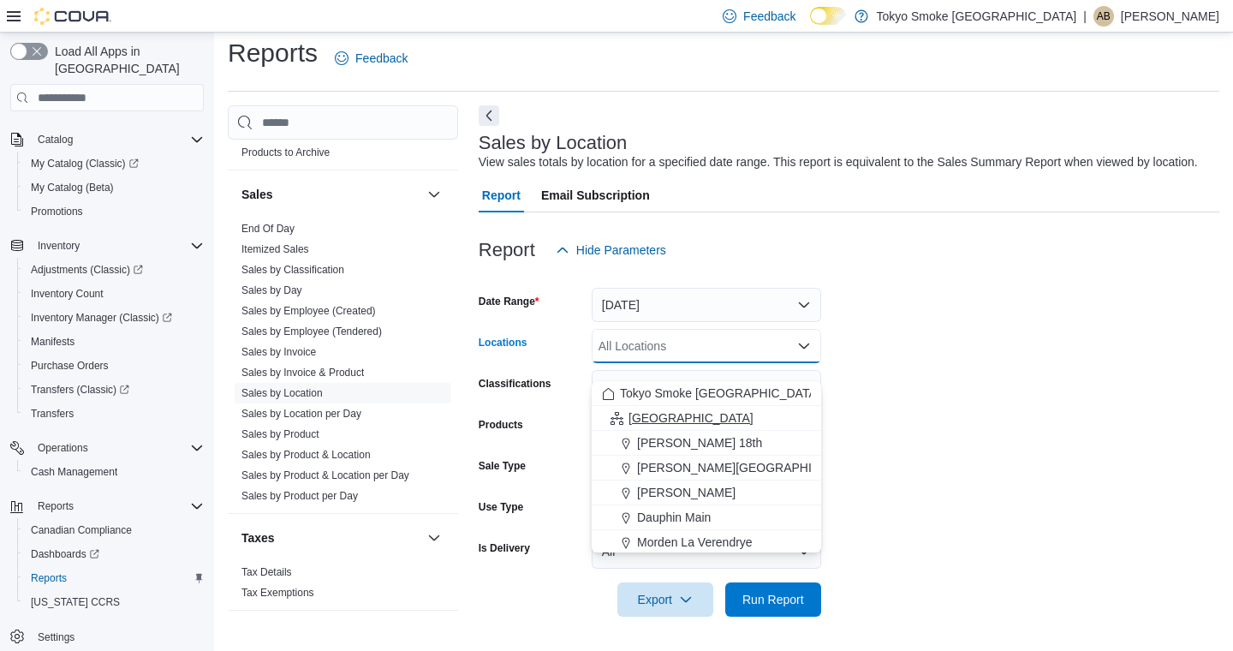
click at [634, 409] on span "[GEOGRAPHIC_DATA]" at bounding box center [690, 417] width 125 height 17
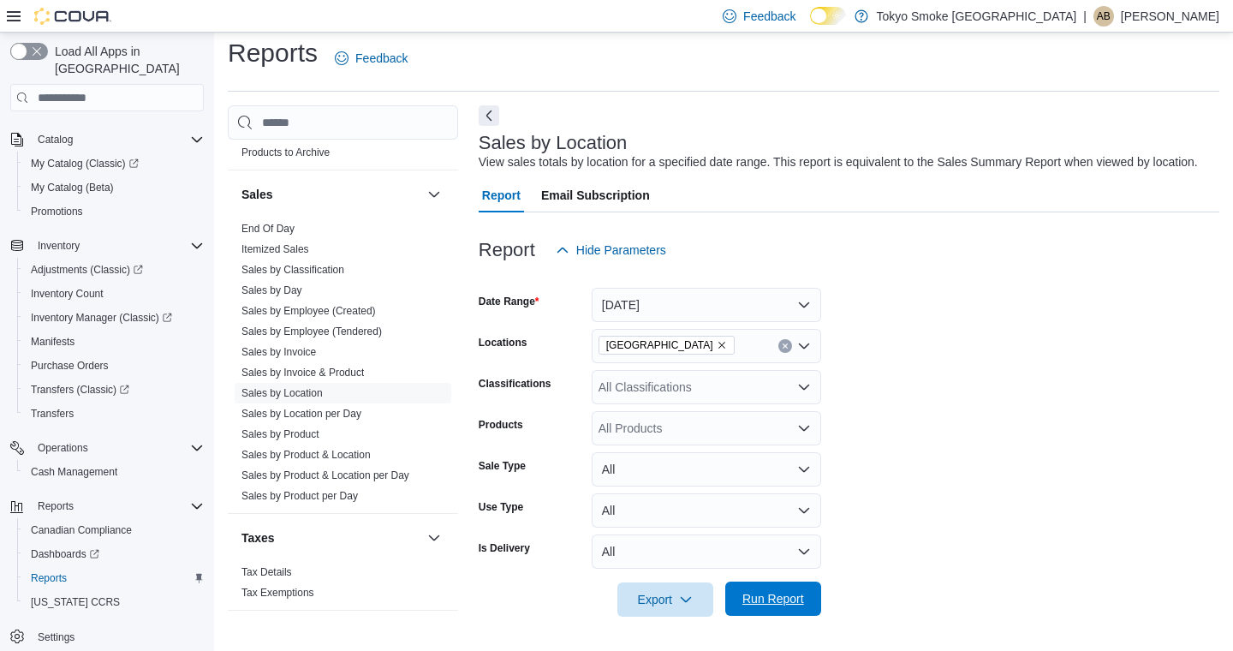
click at [763, 606] on span "Run Report" at bounding box center [773, 598] width 62 height 17
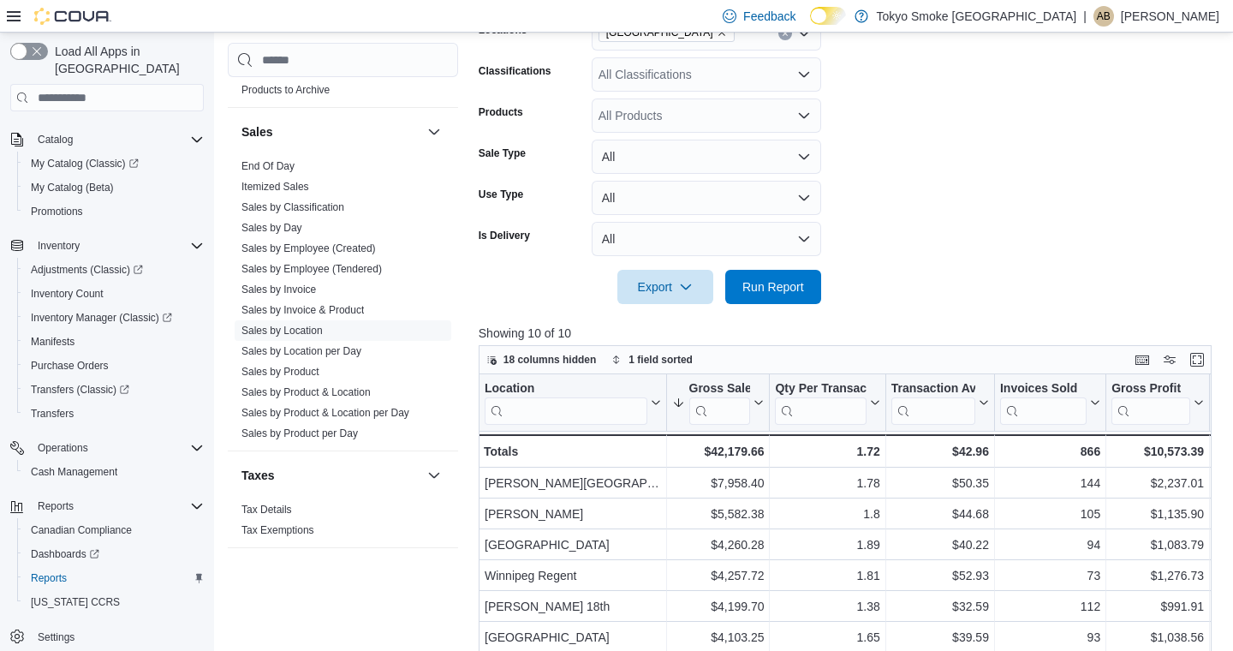
scroll to position [328, 0]
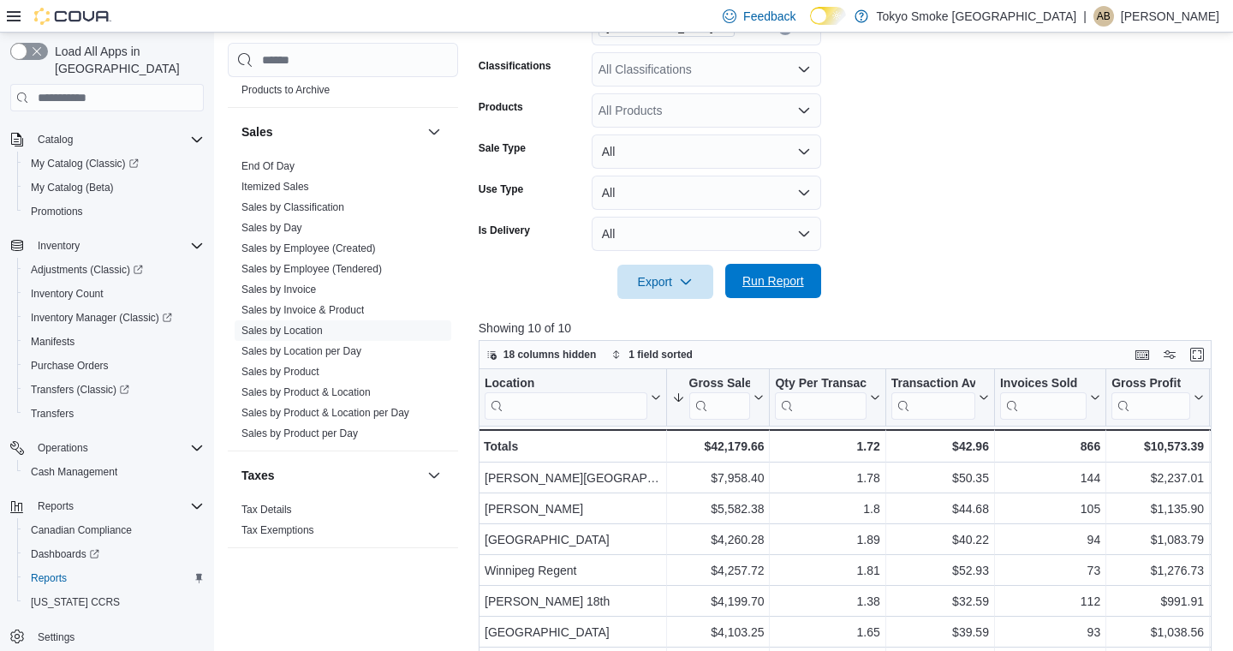
click at [774, 289] on span "Run Report" at bounding box center [773, 280] width 62 height 17
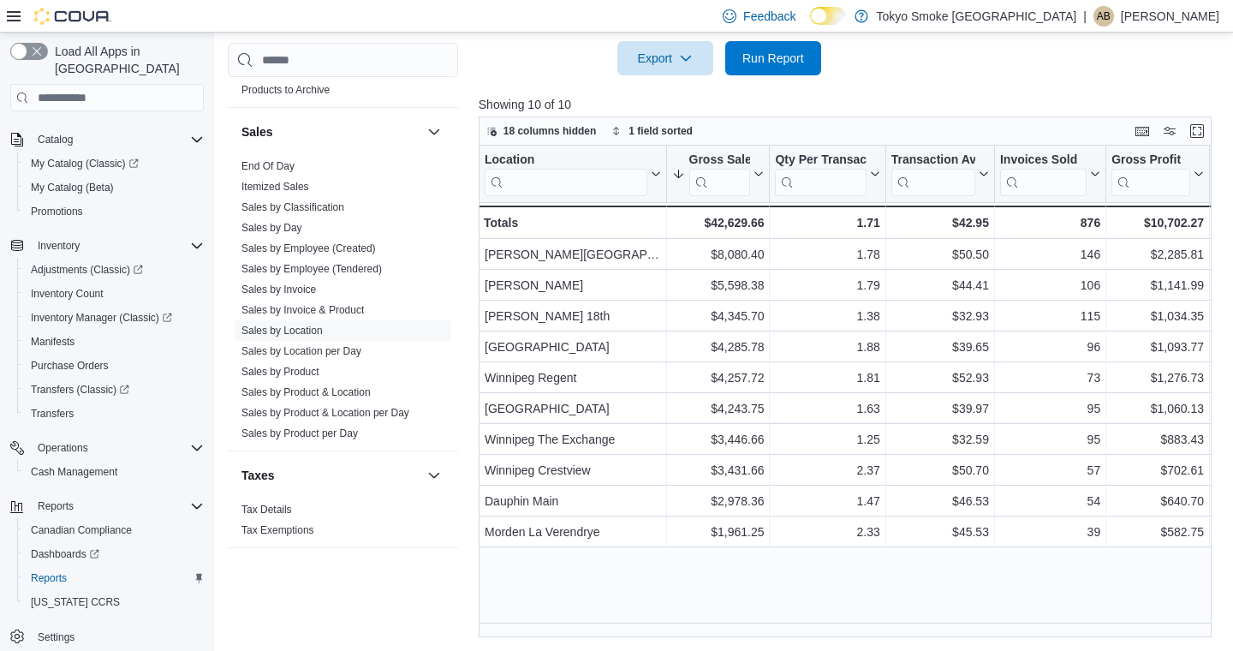
scroll to position [569, 0]
click at [753, 60] on span "Run Report" at bounding box center [773, 57] width 62 height 17
click at [789, 54] on span "Run Report" at bounding box center [773, 57] width 62 height 17
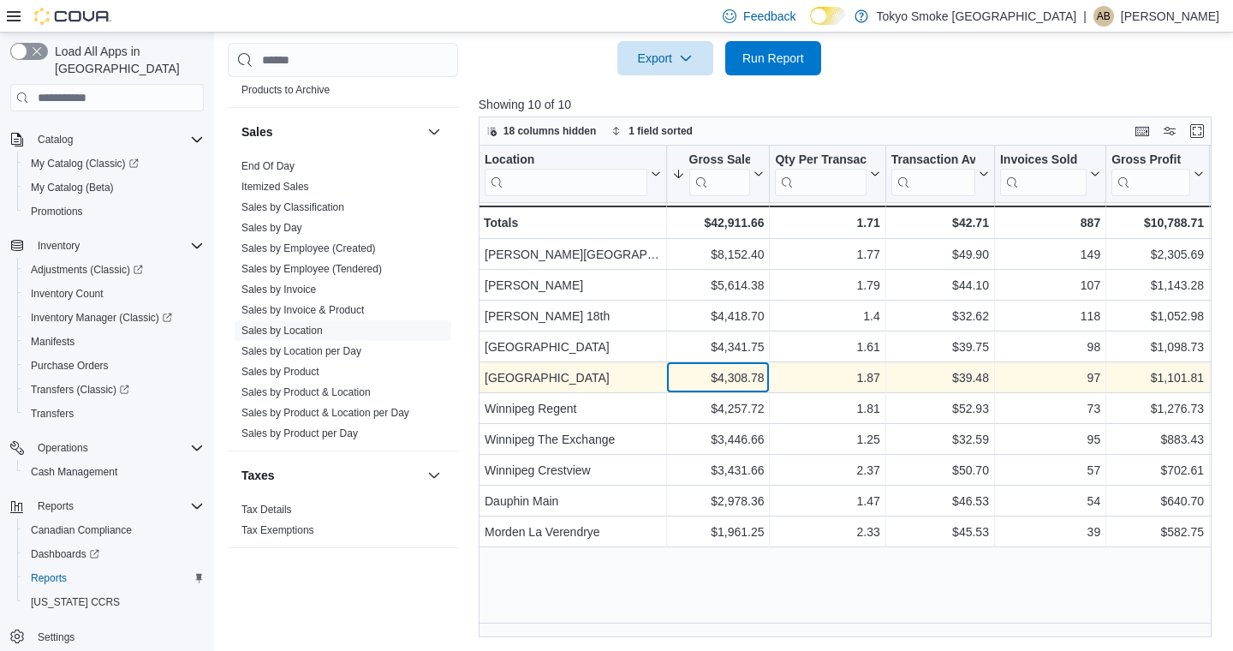
click at [752, 373] on div "$4,308.78" at bounding box center [717, 377] width 92 height 21
click at [967, 372] on div "$39.48" at bounding box center [940, 377] width 98 height 21
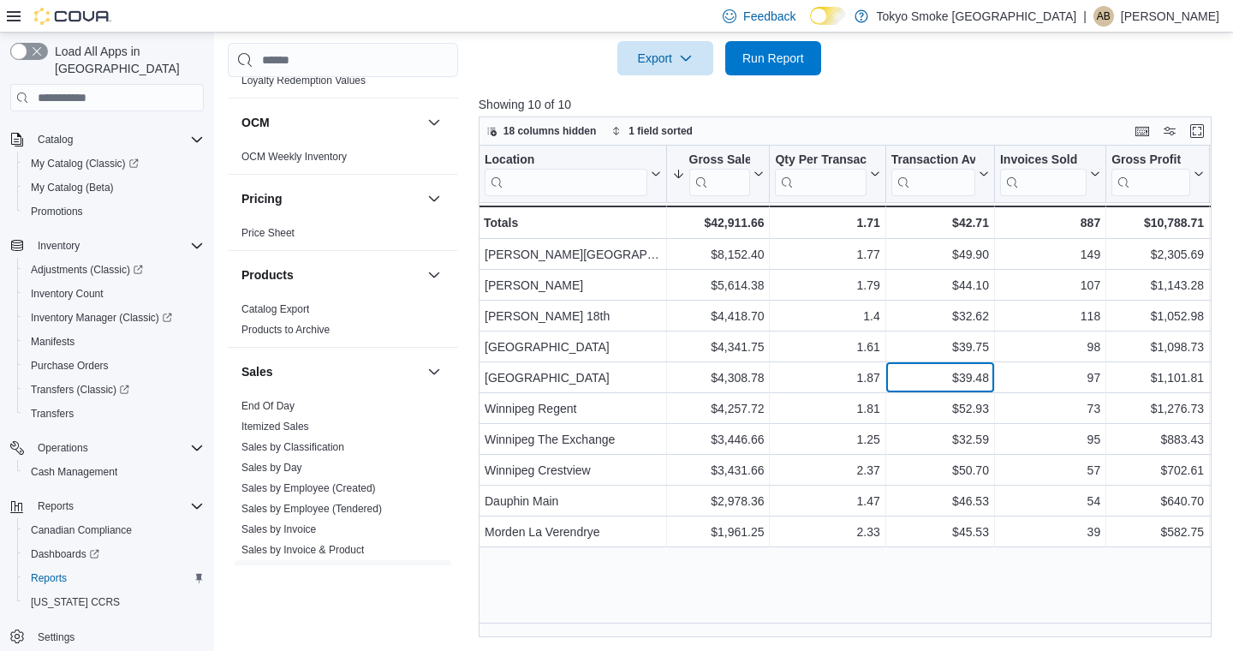
scroll to position [771, 0]
click at [319, 400] on span "End Of Day" at bounding box center [343, 406] width 217 height 21
click at [282, 406] on link "End Of Day" at bounding box center [267, 407] width 53 height 12
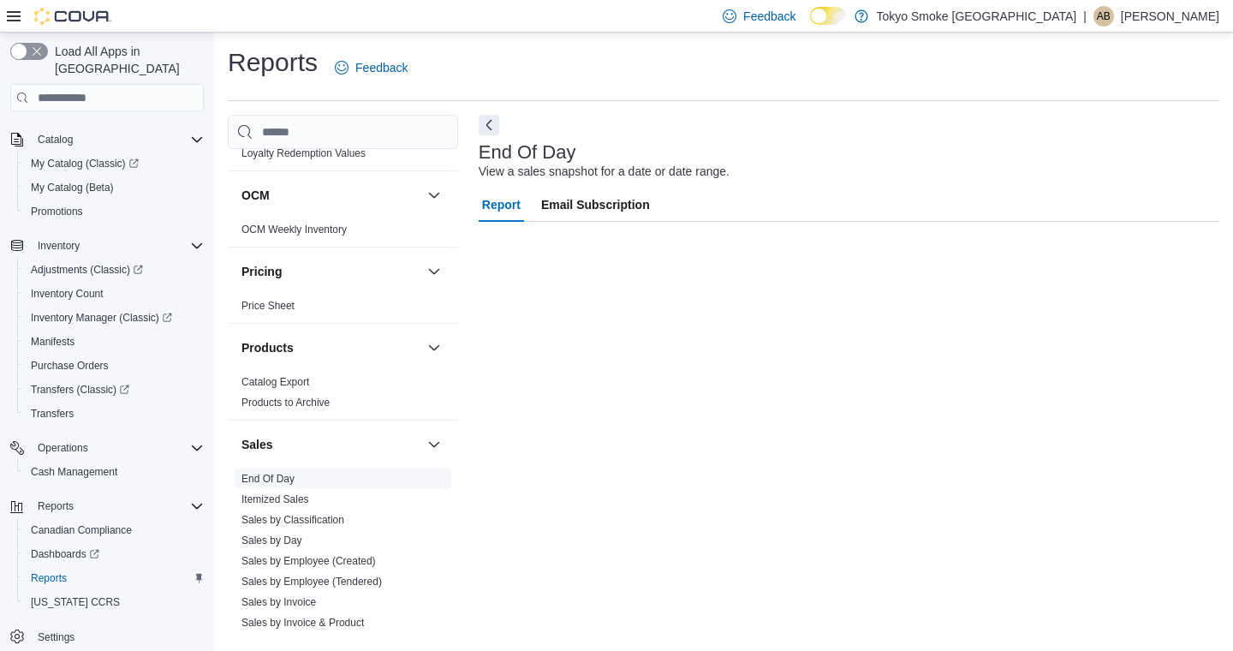
scroll to position [1, 0]
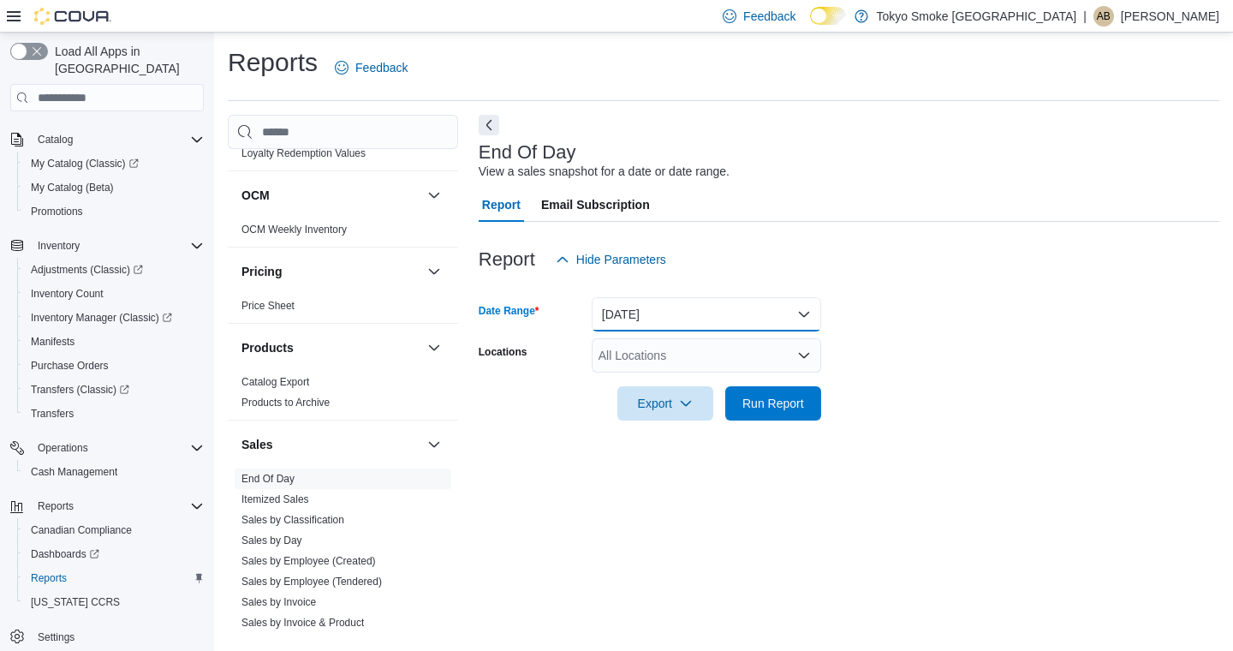
click at [688, 309] on button "[DATE]" at bounding box center [706, 314] width 229 height 34
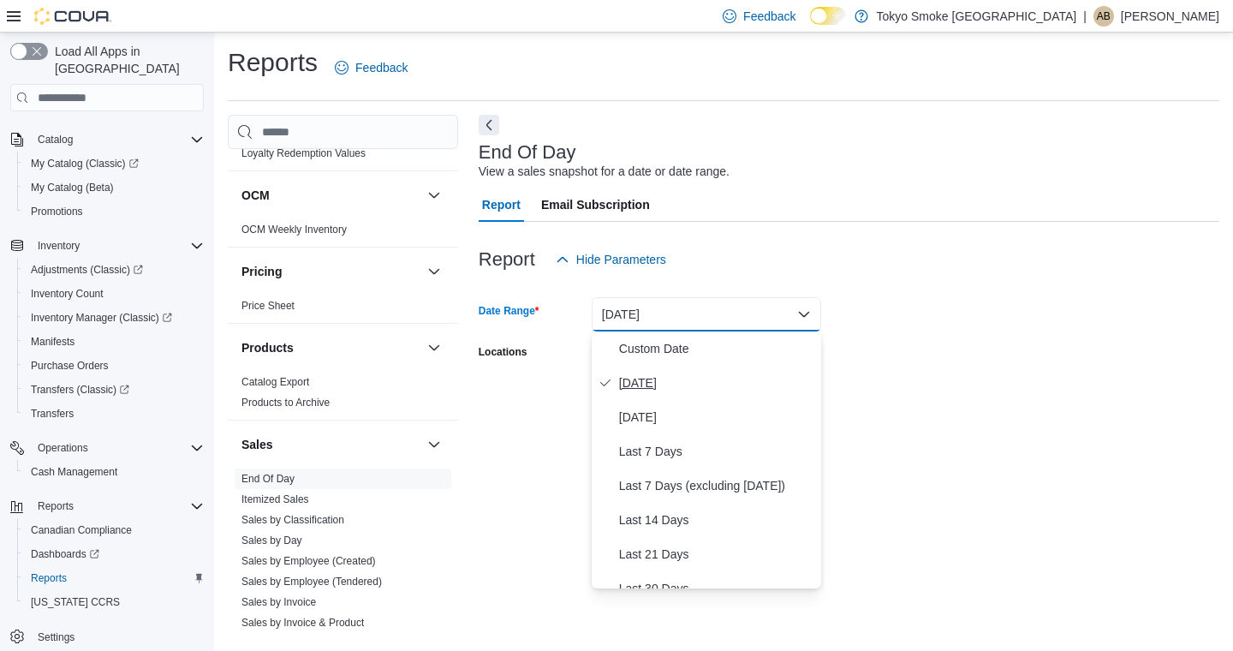
click at [649, 376] on span "[DATE]" at bounding box center [716, 382] width 195 height 21
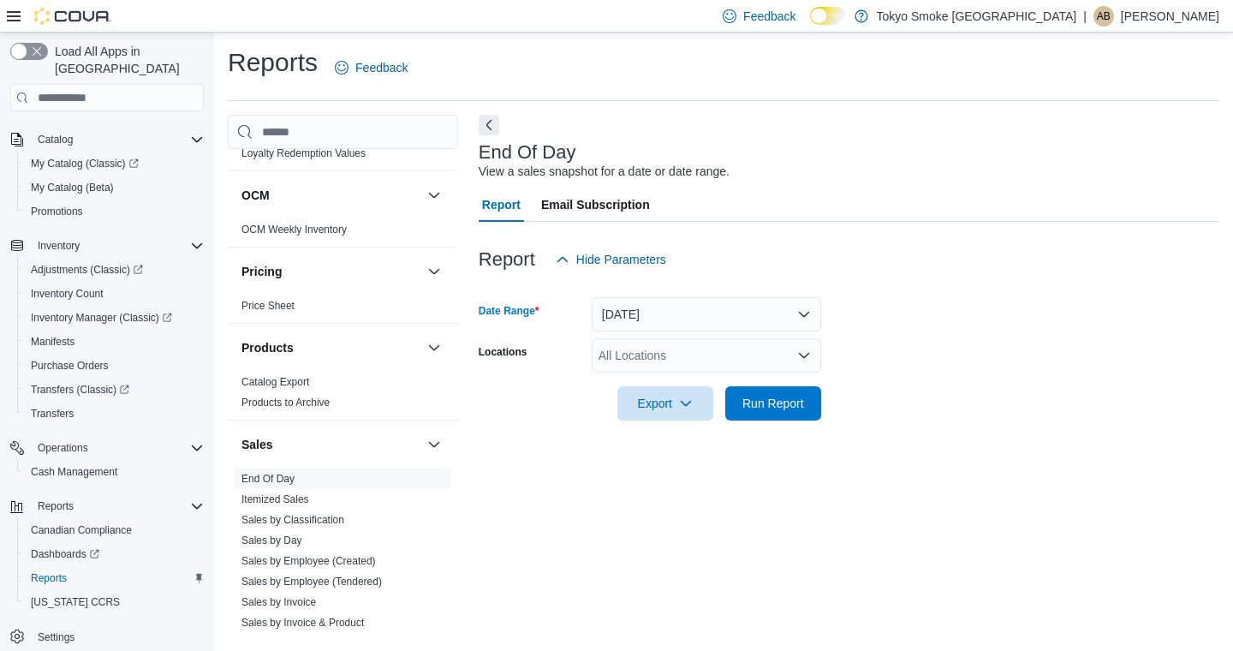
click at [651, 351] on div "All Locations" at bounding box center [706, 355] width 229 height 34
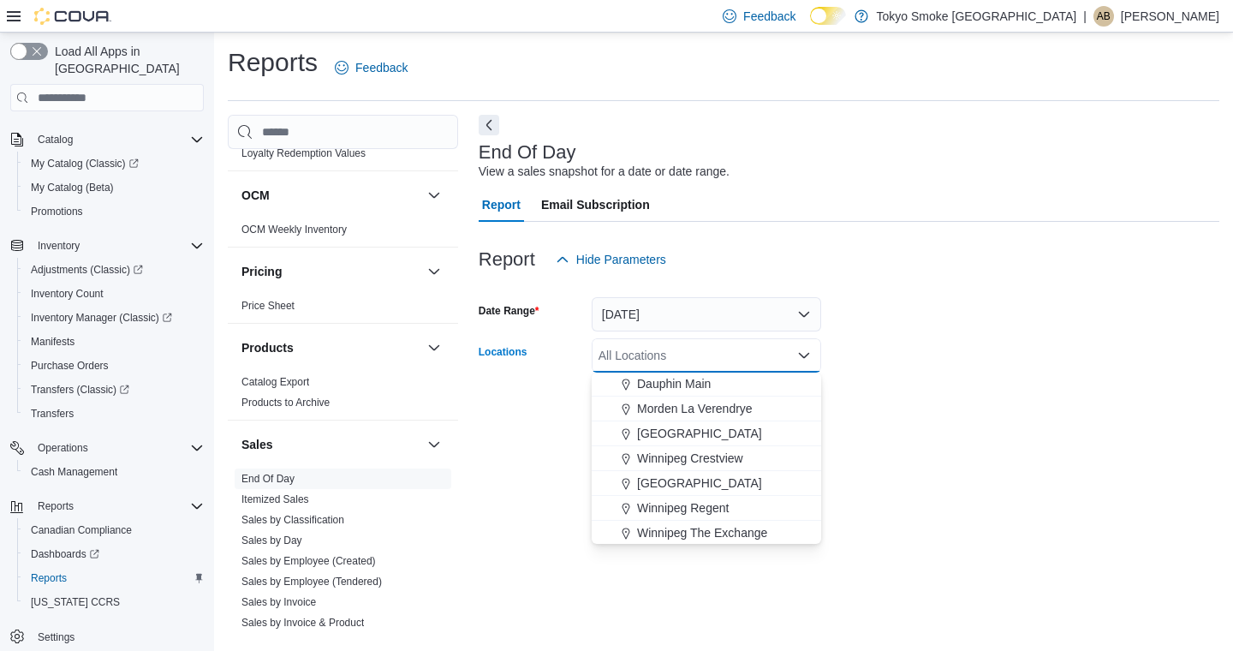
scroll to position [157, 0]
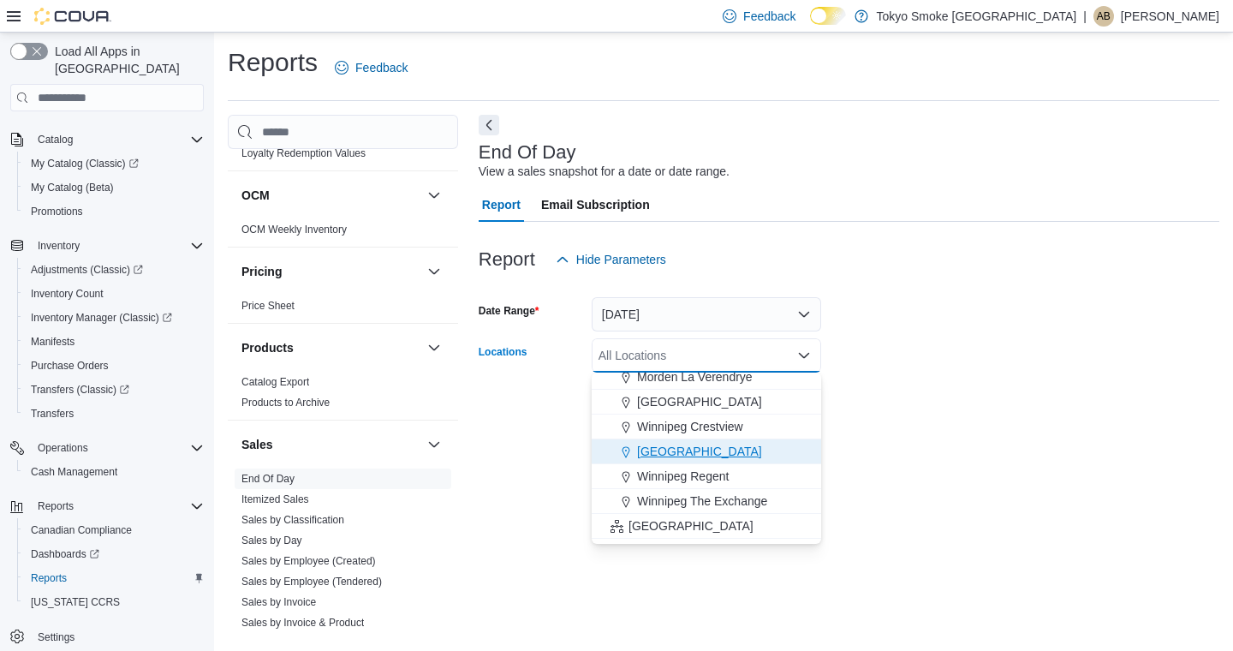
click at [644, 457] on span "[GEOGRAPHIC_DATA]" at bounding box center [699, 451] width 125 height 17
click at [976, 434] on div at bounding box center [849, 430] width 741 height 21
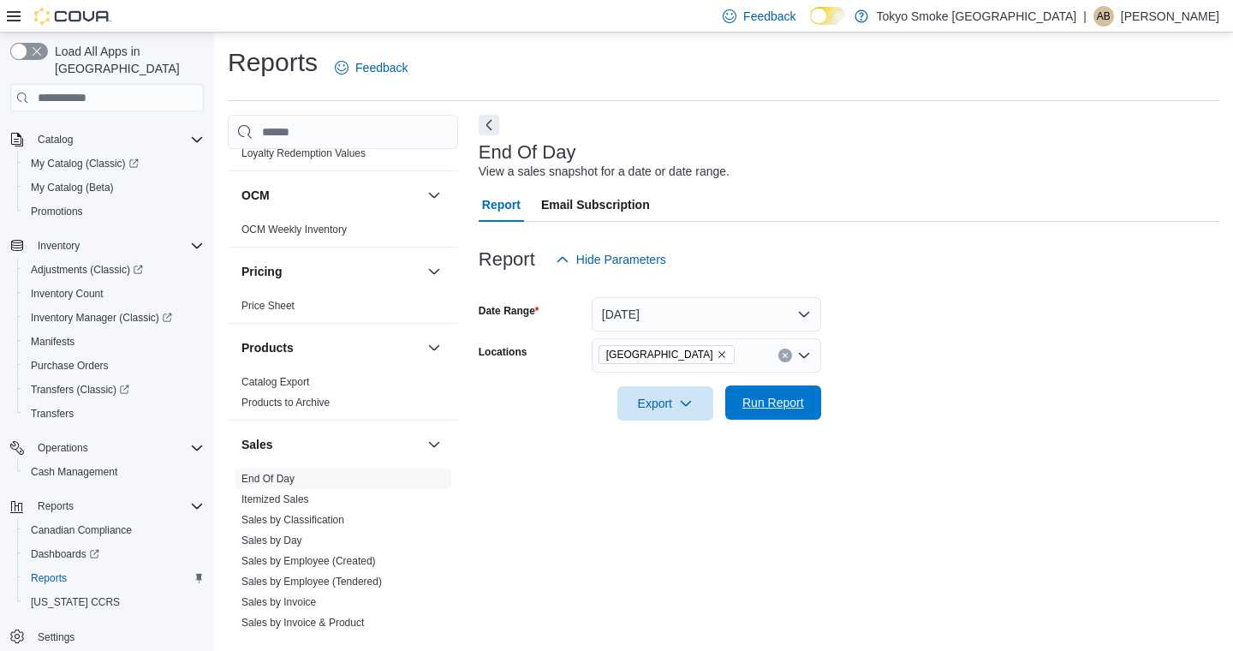
click at [753, 419] on span "Run Report" at bounding box center [773, 402] width 75 height 34
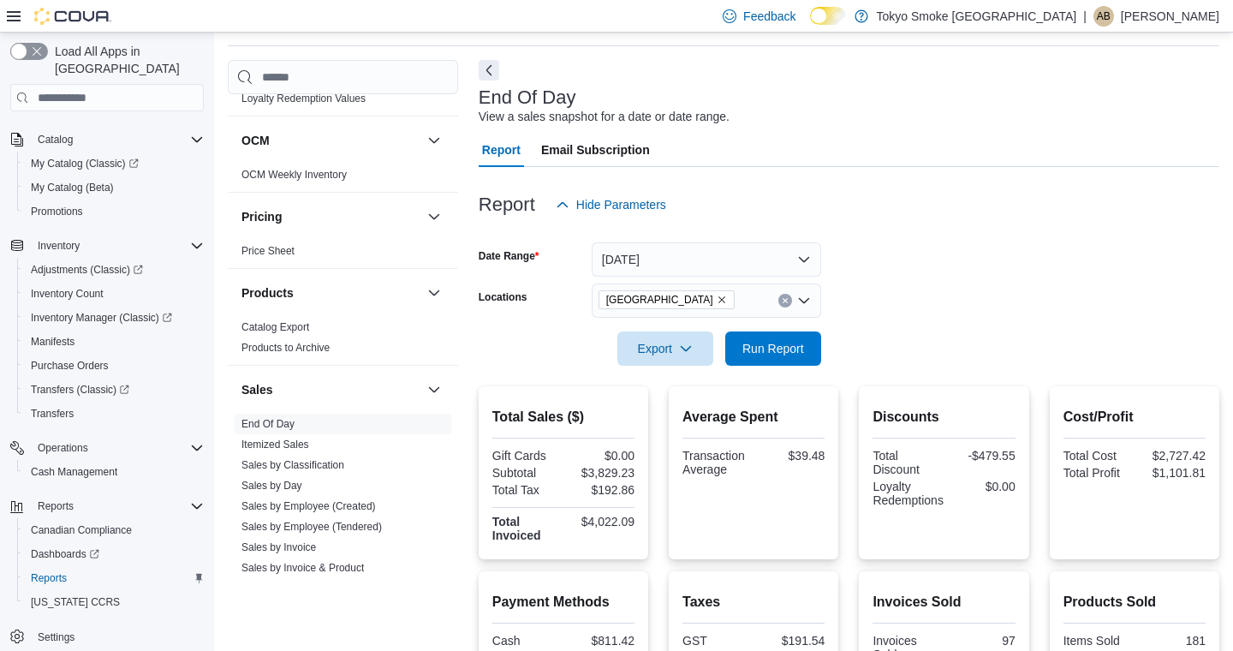
scroll to position [207, 0]
